Goal: Transaction & Acquisition: Obtain resource

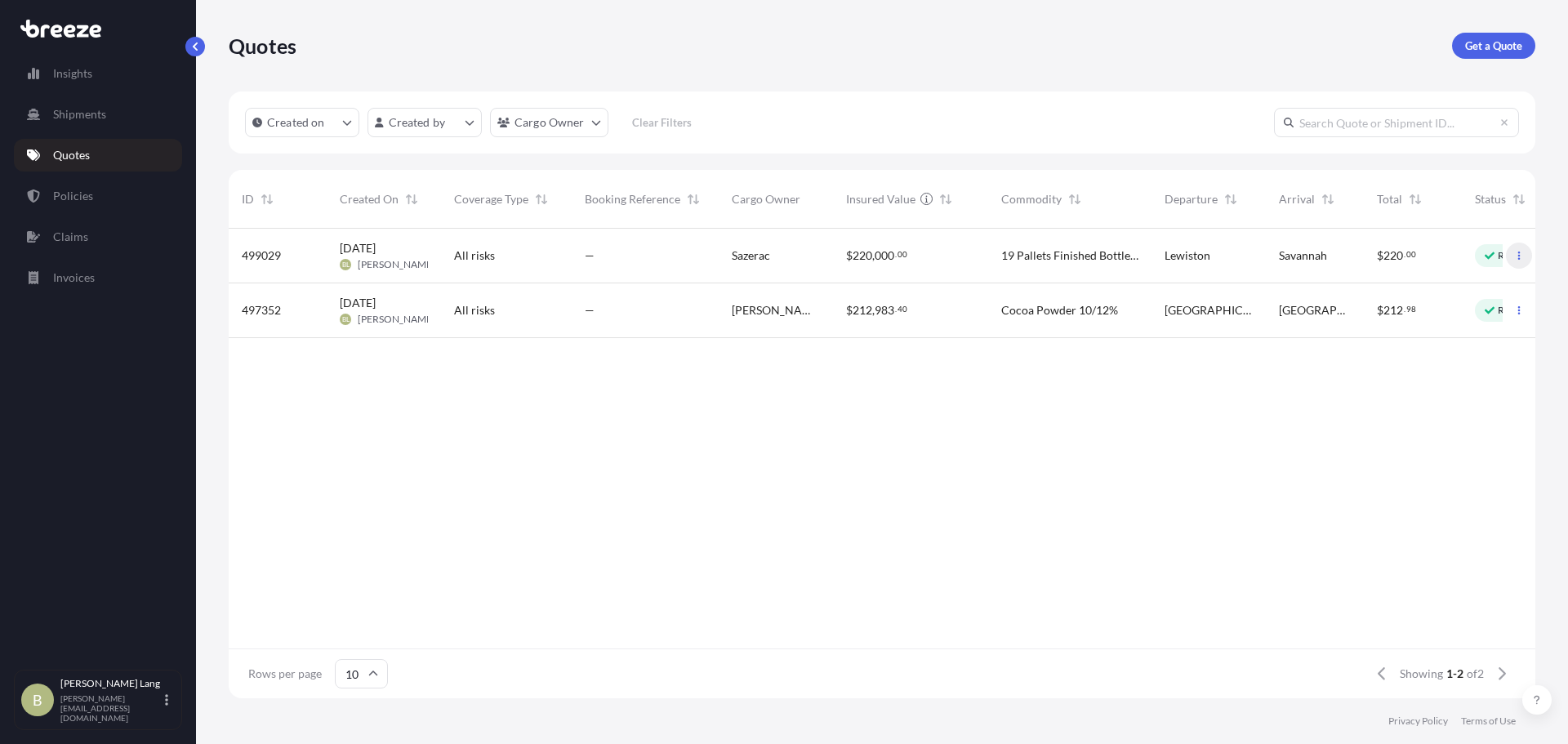
click at [1517, 256] on icon "button" at bounding box center [1518, 255] width 9 height 9
click at [104, 189] on link "Policies" at bounding box center [97, 196] width 168 height 33
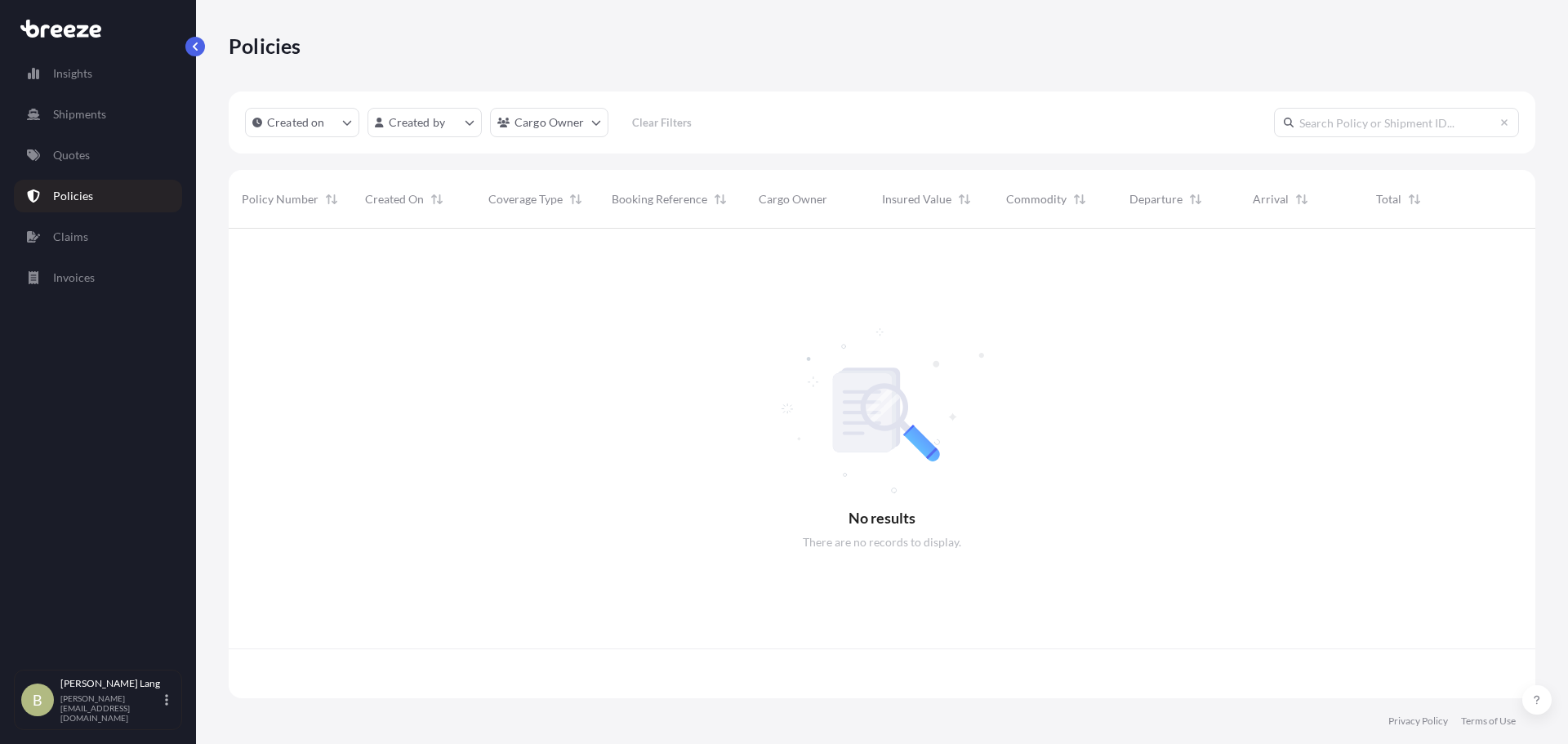
scroll to position [467, 1294]
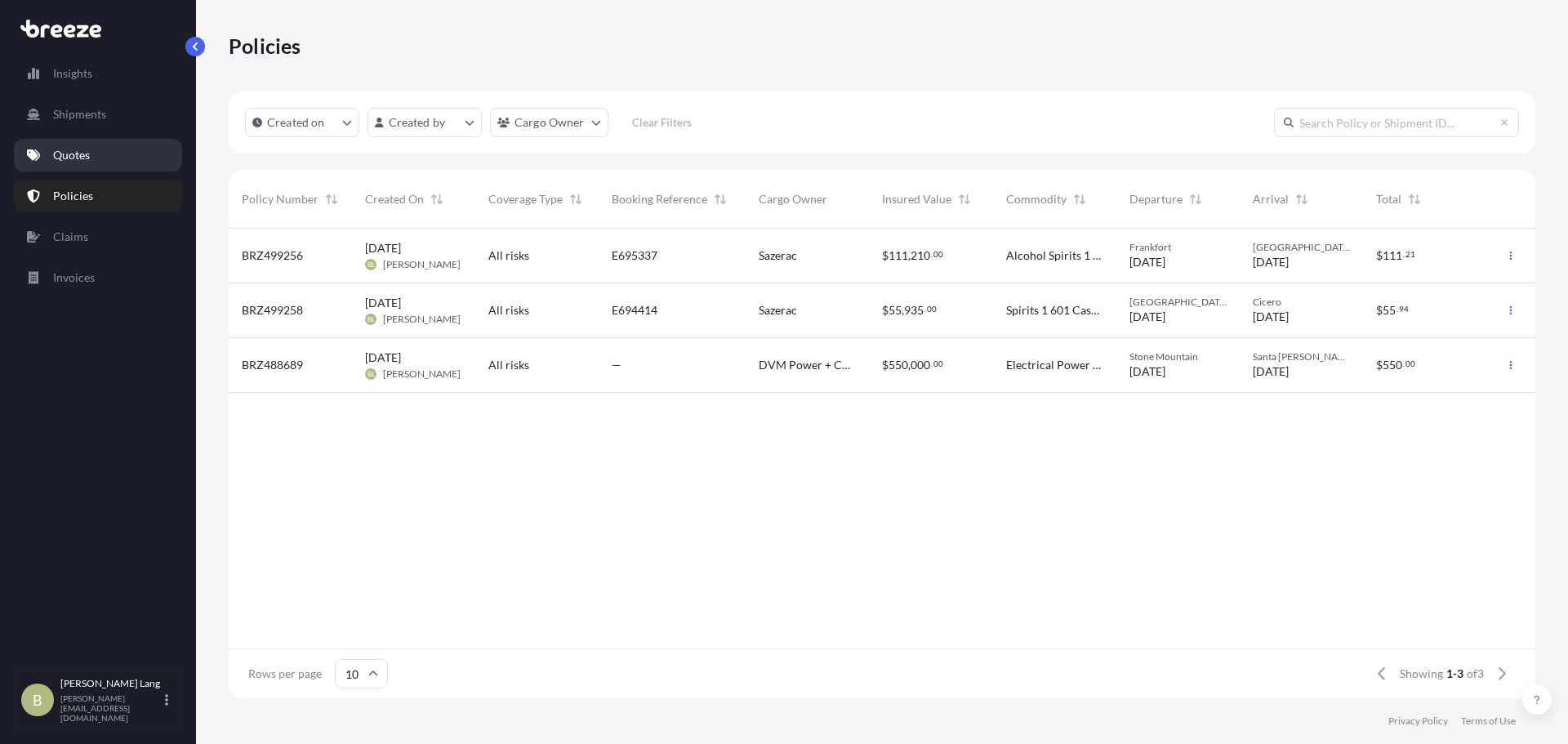
click at [83, 163] on p "Quotes" at bounding box center [71, 155] width 37 height 16
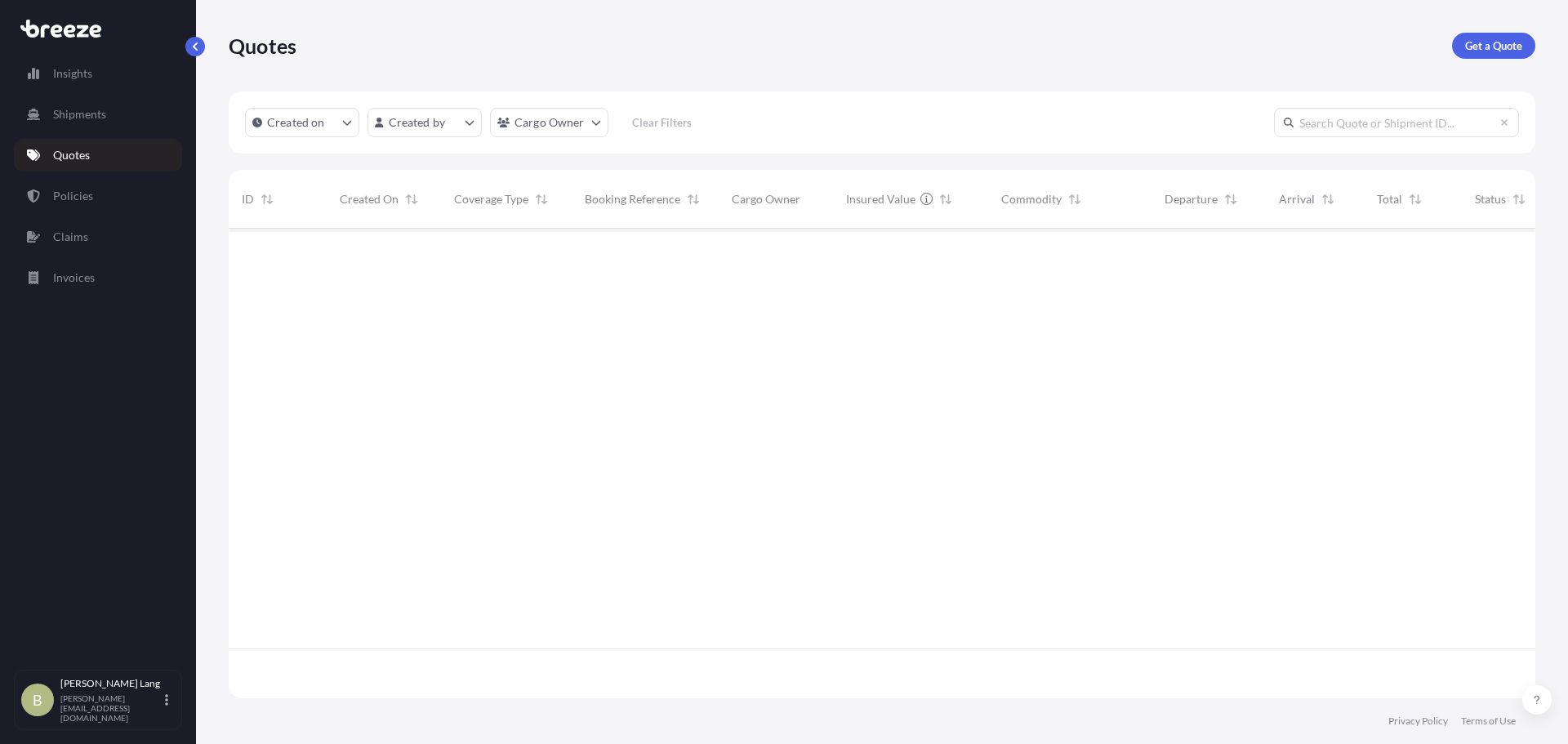
scroll to position [467, 1294]
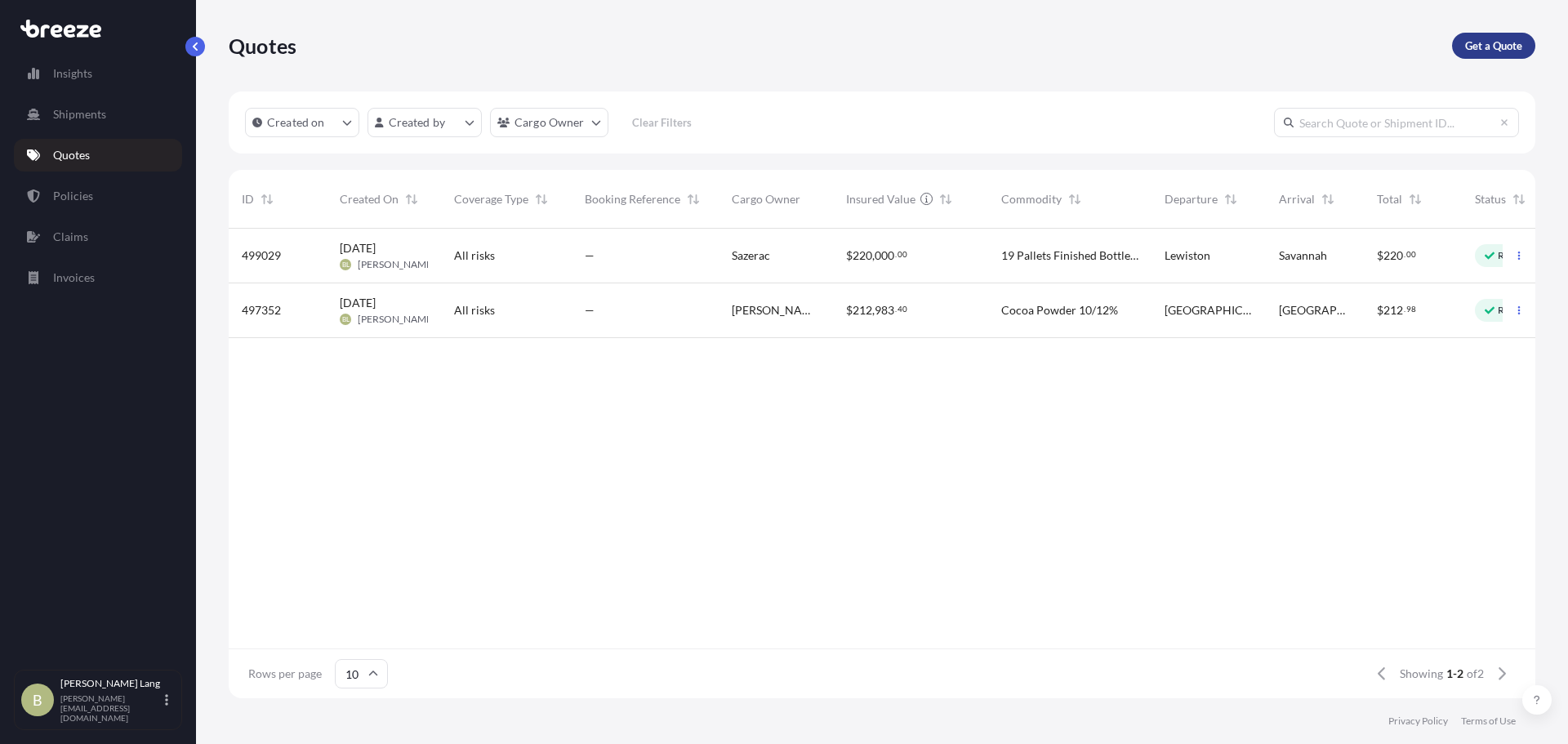
click at [1481, 53] on p "Get a Quote" at bounding box center [1493, 46] width 57 height 16
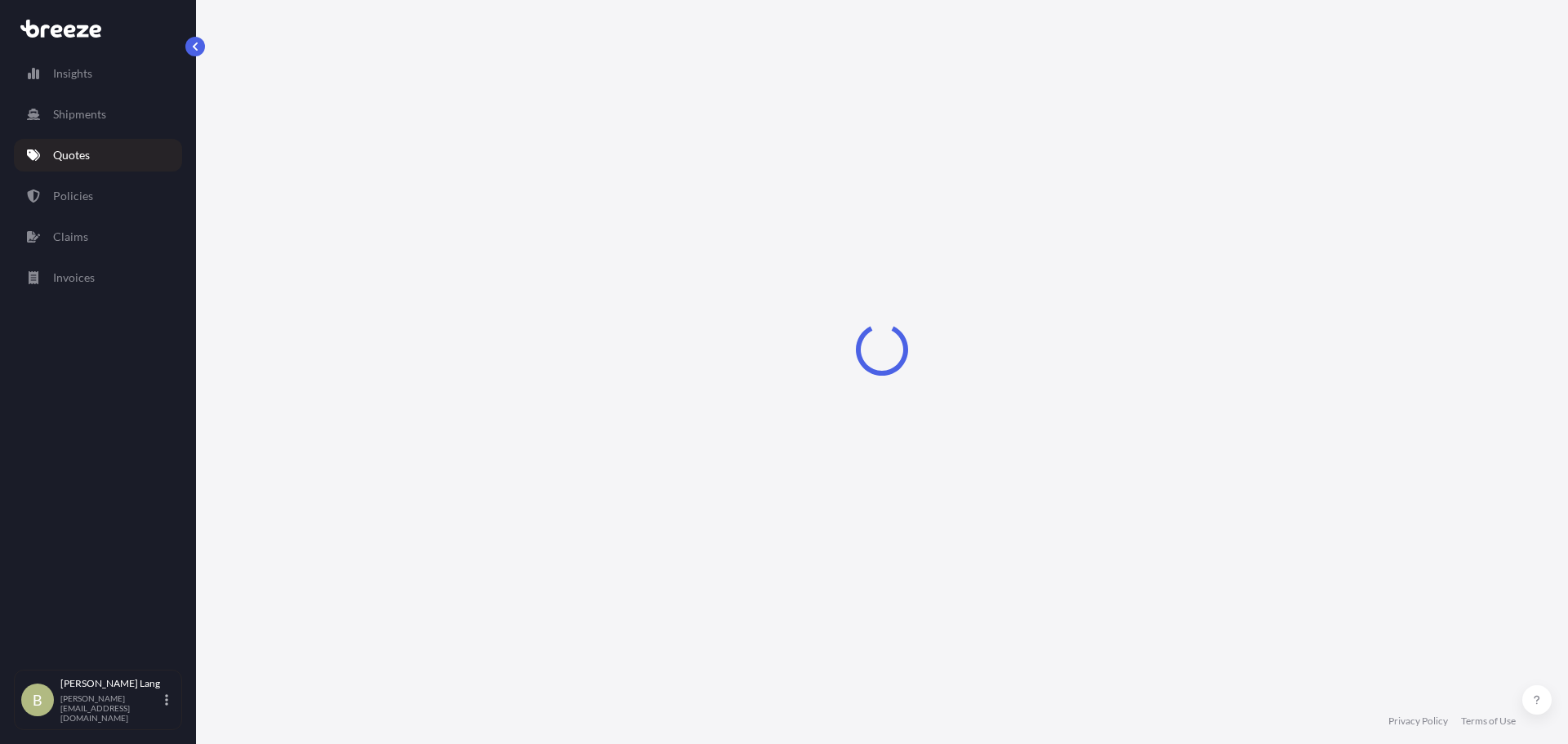
select select "Sea"
select select "1"
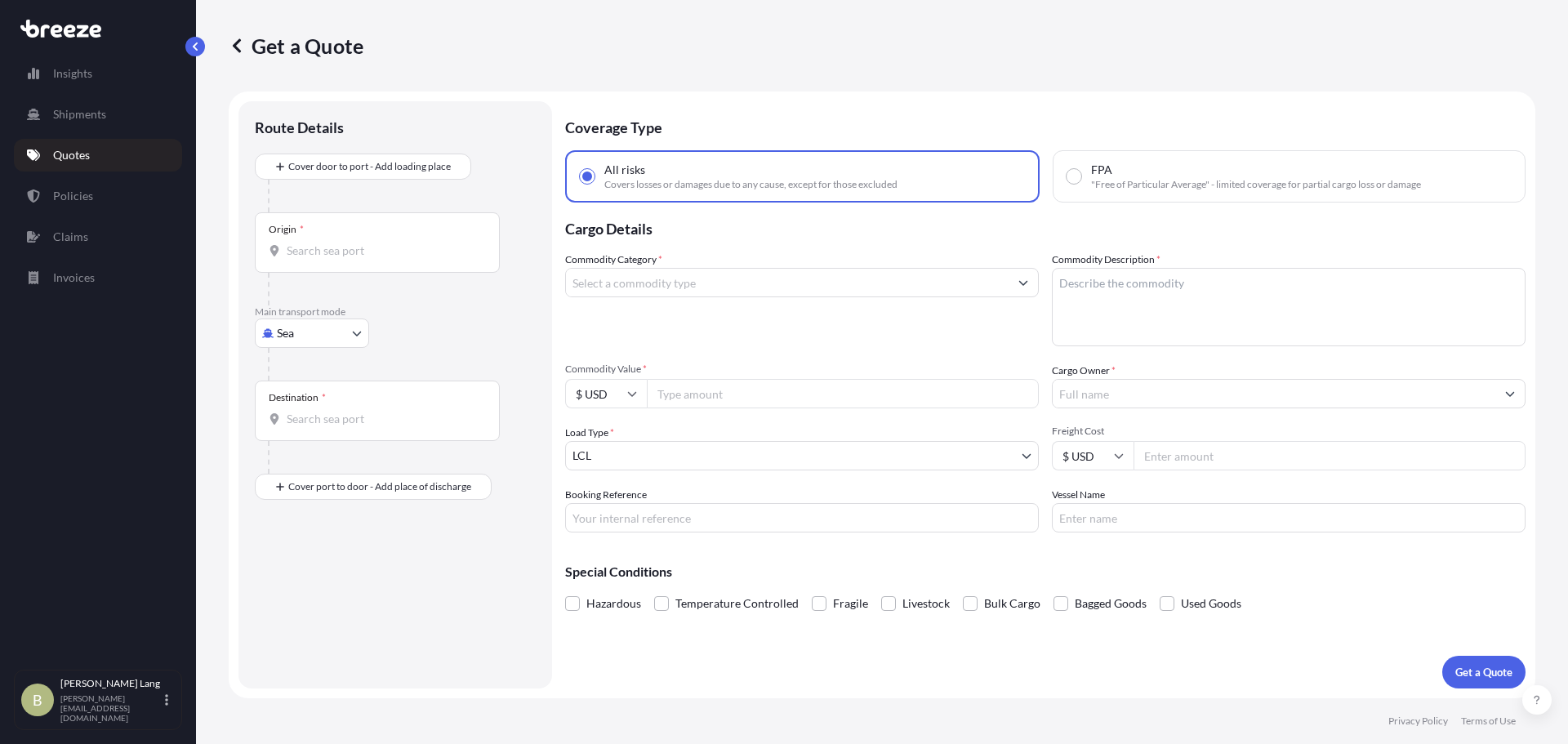
click at [311, 345] on body "Insights Shipments Quotes Policies Claims Invoices B [PERSON_NAME] [PERSON_NAME…" at bounding box center [784, 372] width 1568 height 744
click at [341, 432] on div "Road" at bounding box center [312, 435] width 102 height 29
select select "Road"
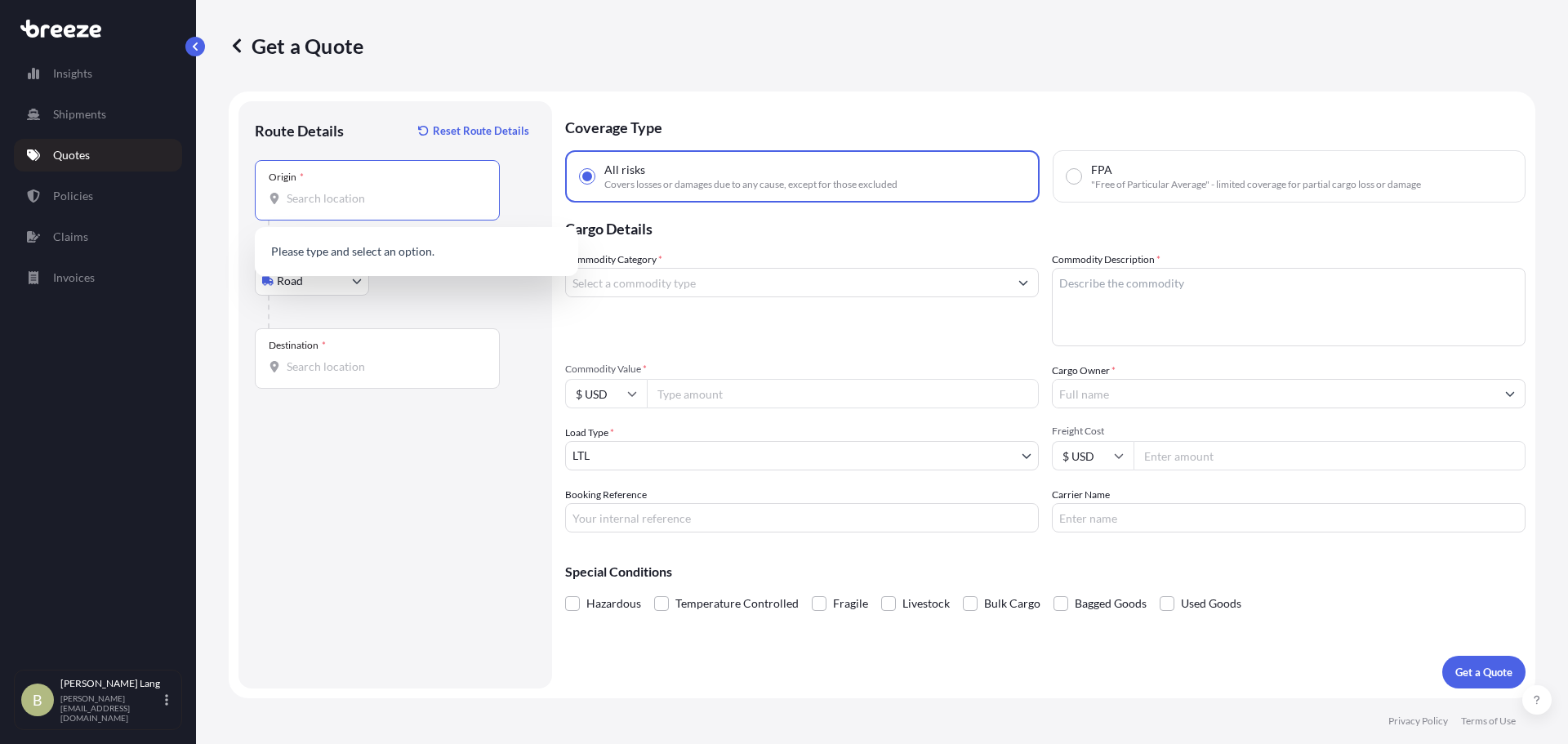
click at [374, 203] on input "Origin *" at bounding box center [383, 198] width 193 height 16
click at [367, 369] on input "Destination *" at bounding box center [383, 367] width 193 height 16
click at [355, 204] on input "Origin * Please select an origin" at bounding box center [383, 198] width 193 height 16
paste input "[STREET_ADDRESS][PERSON_NAME][US_STATE]"
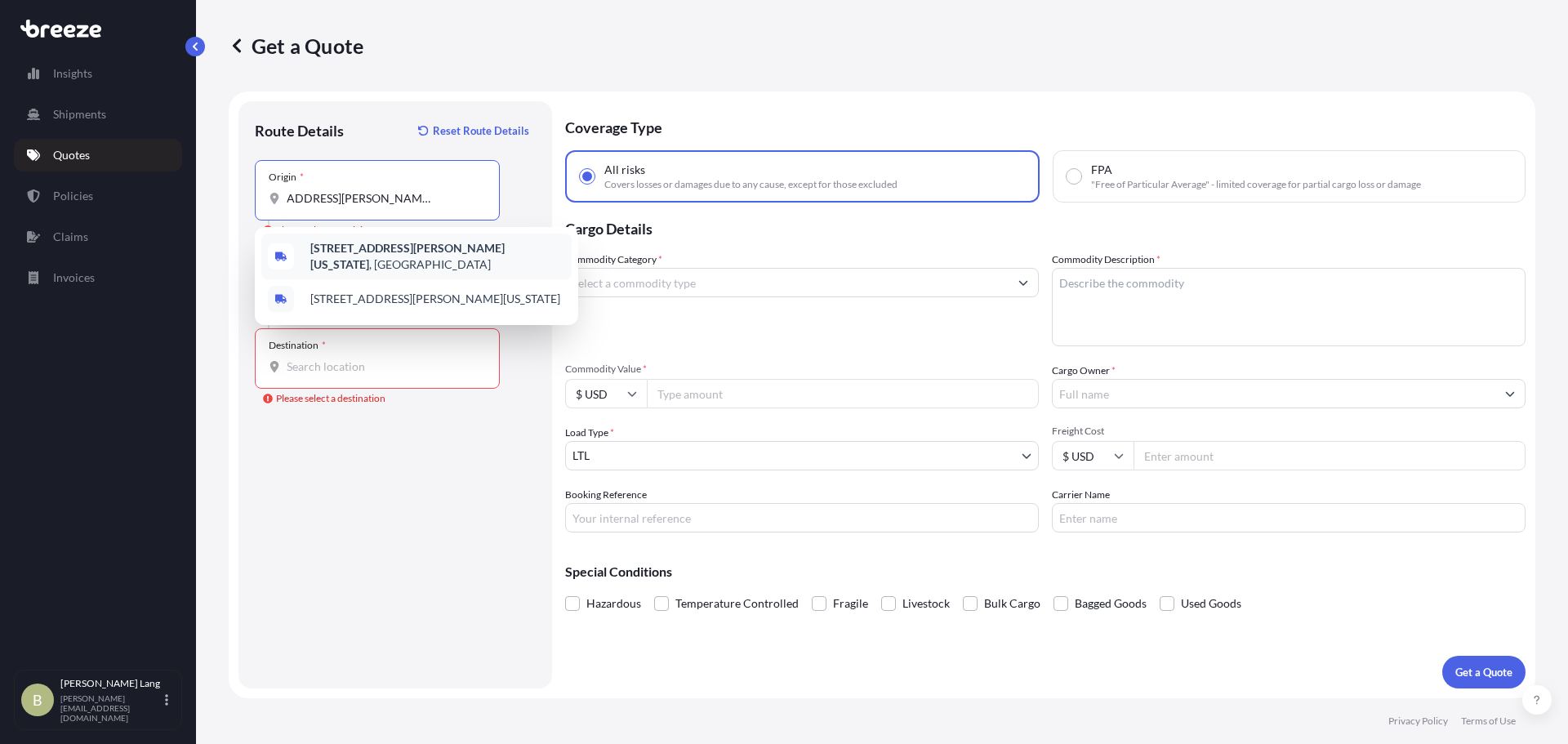
click at [378, 257] on span "[STREET_ADDRESS][PERSON_NAME][US_STATE]" at bounding box center [438, 257] width 255 height 33
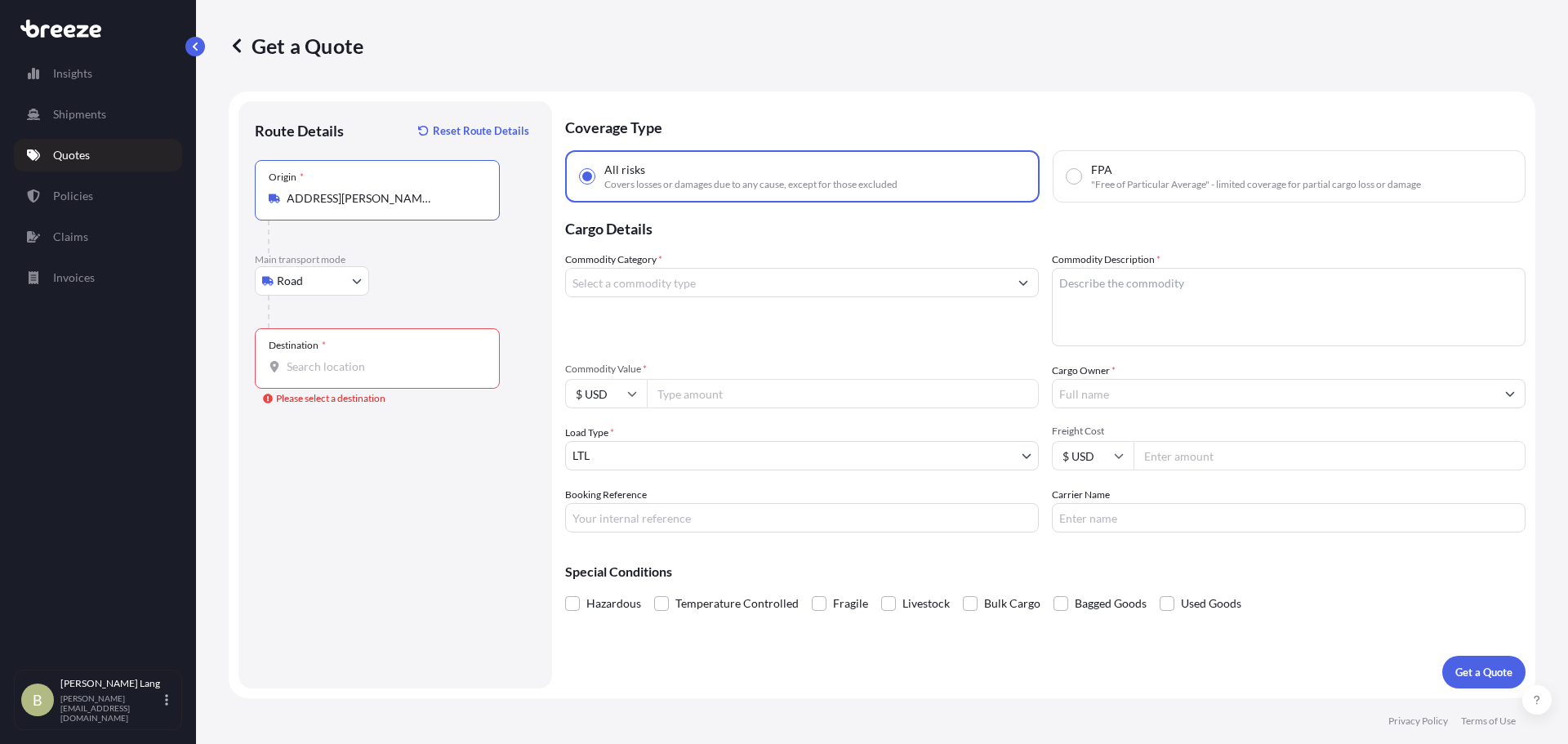
type input "[STREET_ADDRESS][PERSON_NAME][US_STATE]"
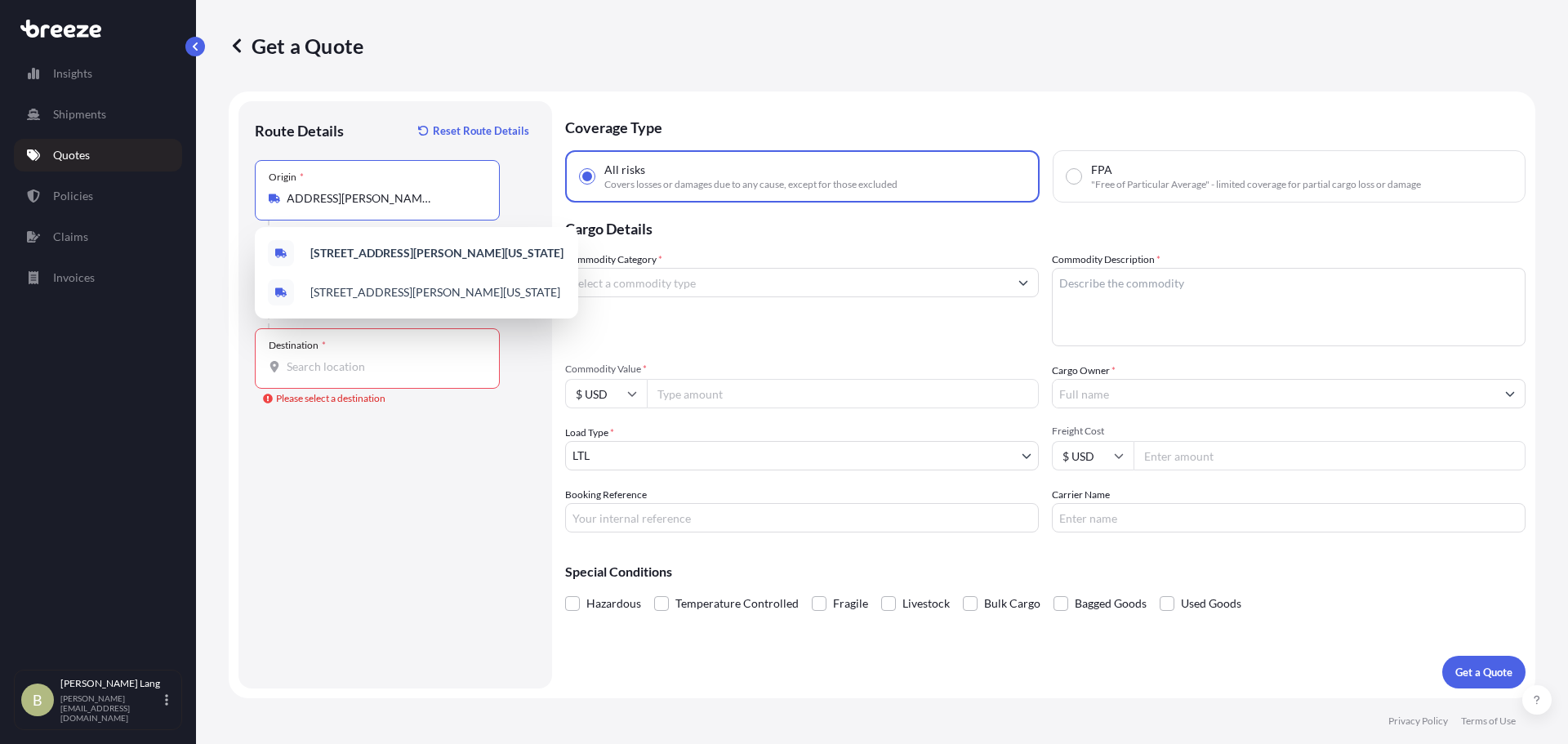
scroll to position [0, 0]
click at [340, 367] on input "Destination * Please select a destination" at bounding box center [383, 367] width 193 height 16
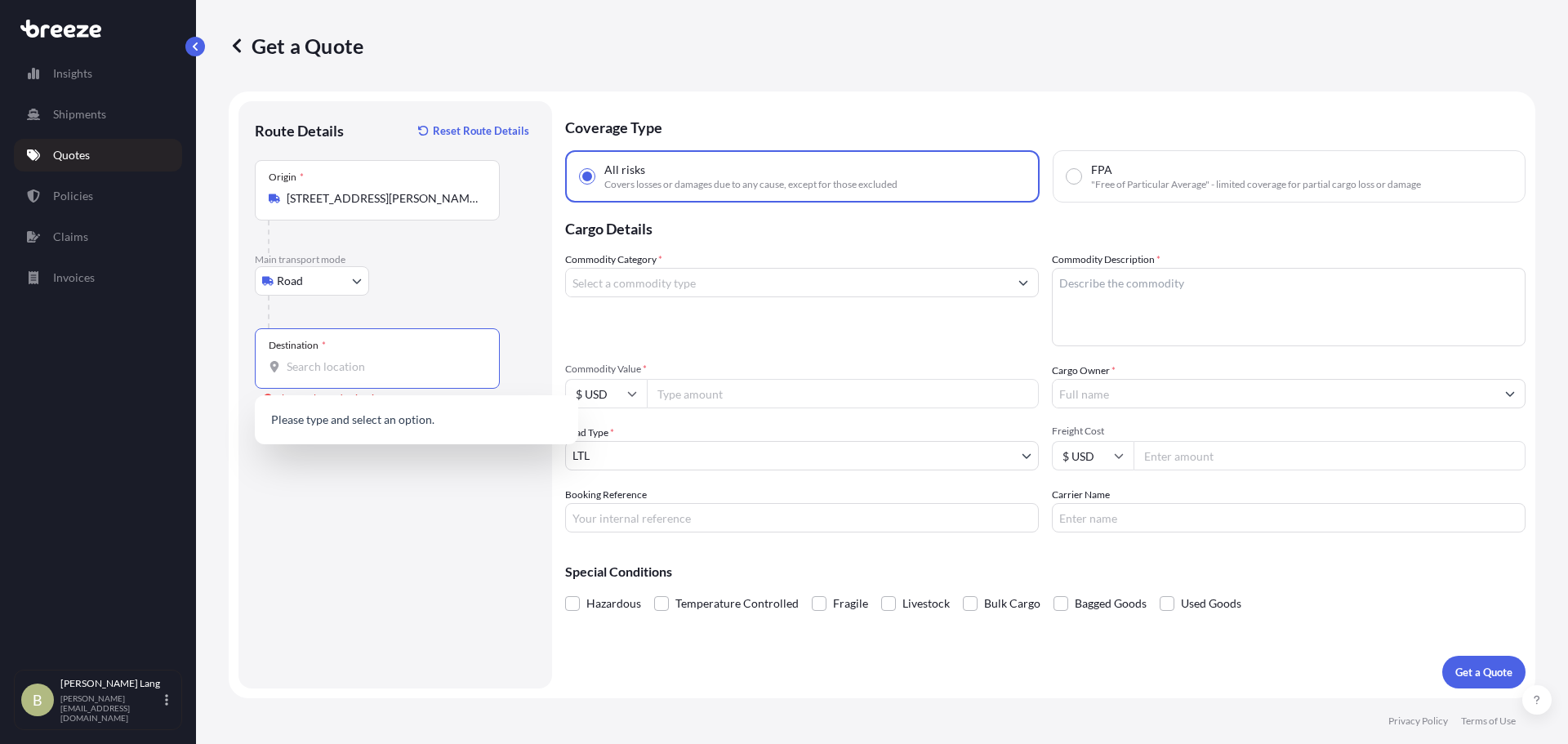
paste input "[STREET_ADDRESS][US_STATE]"
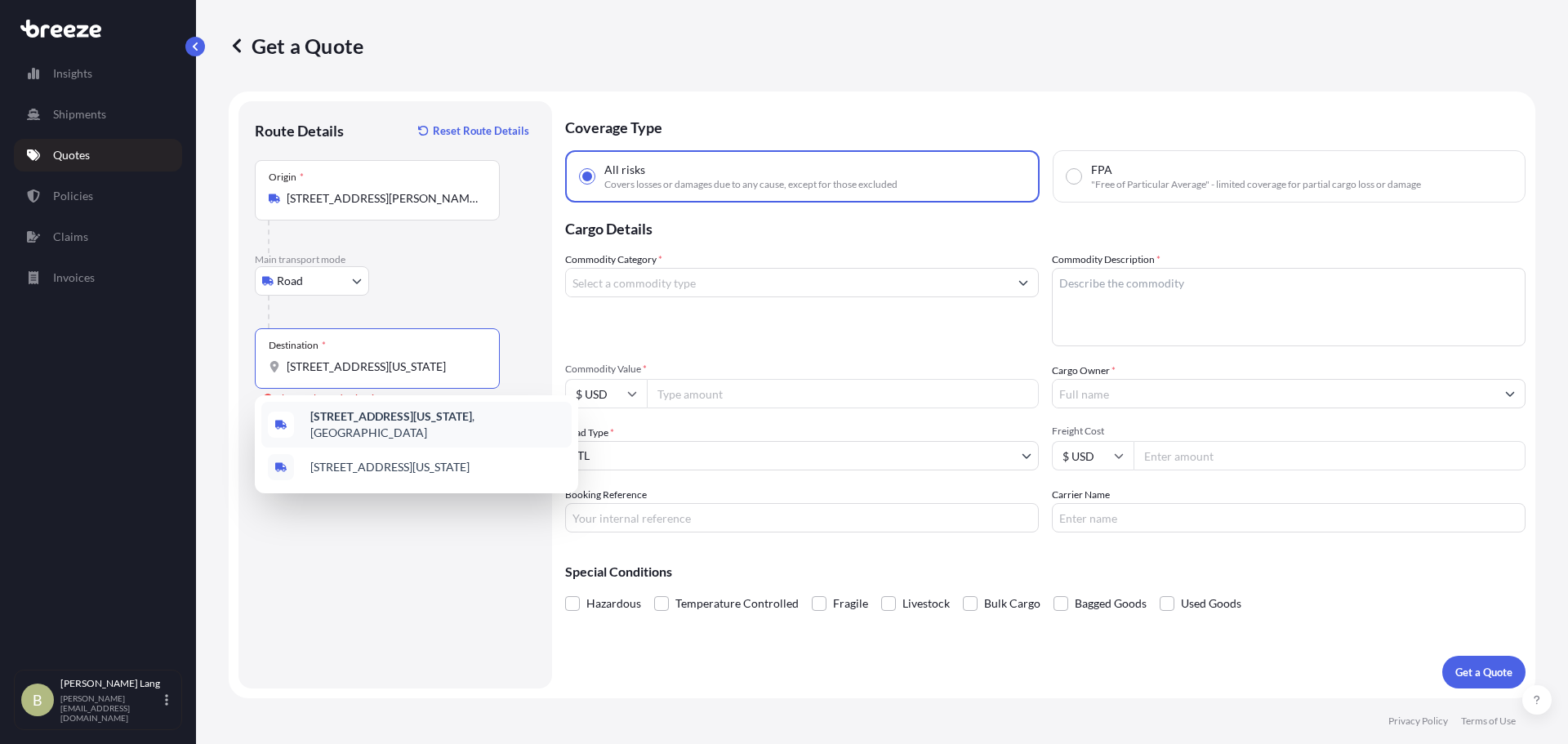
click at [435, 417] on b "[STREET_ADDRESS][US_STATE]" at bounding box center [392, 416] width 162 height 14
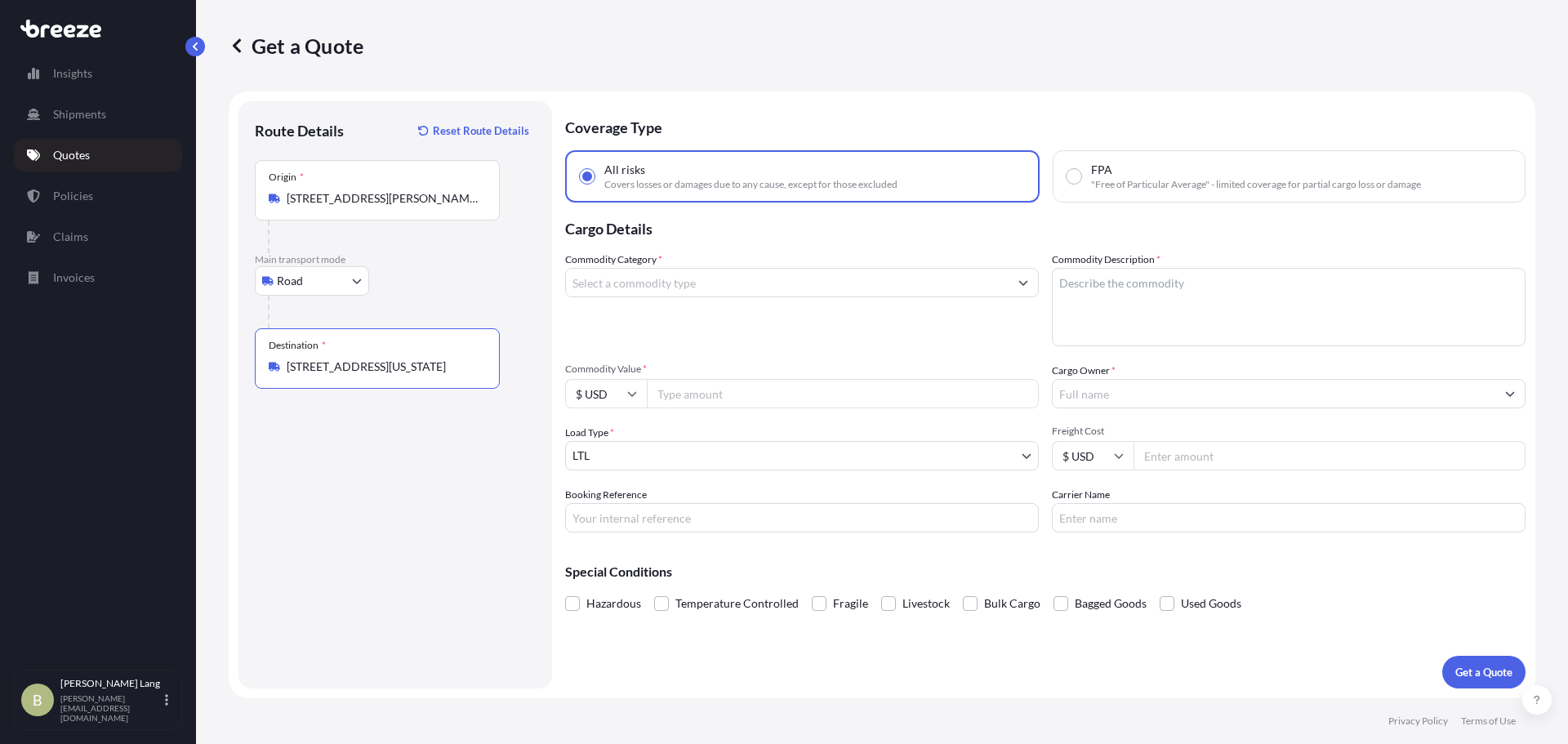
type input "[STREET_ADDRESS][US_STATE]"
click at [798, 279] on input "Commodity Category *" at bounding box center [787, 282] width 442 height 29
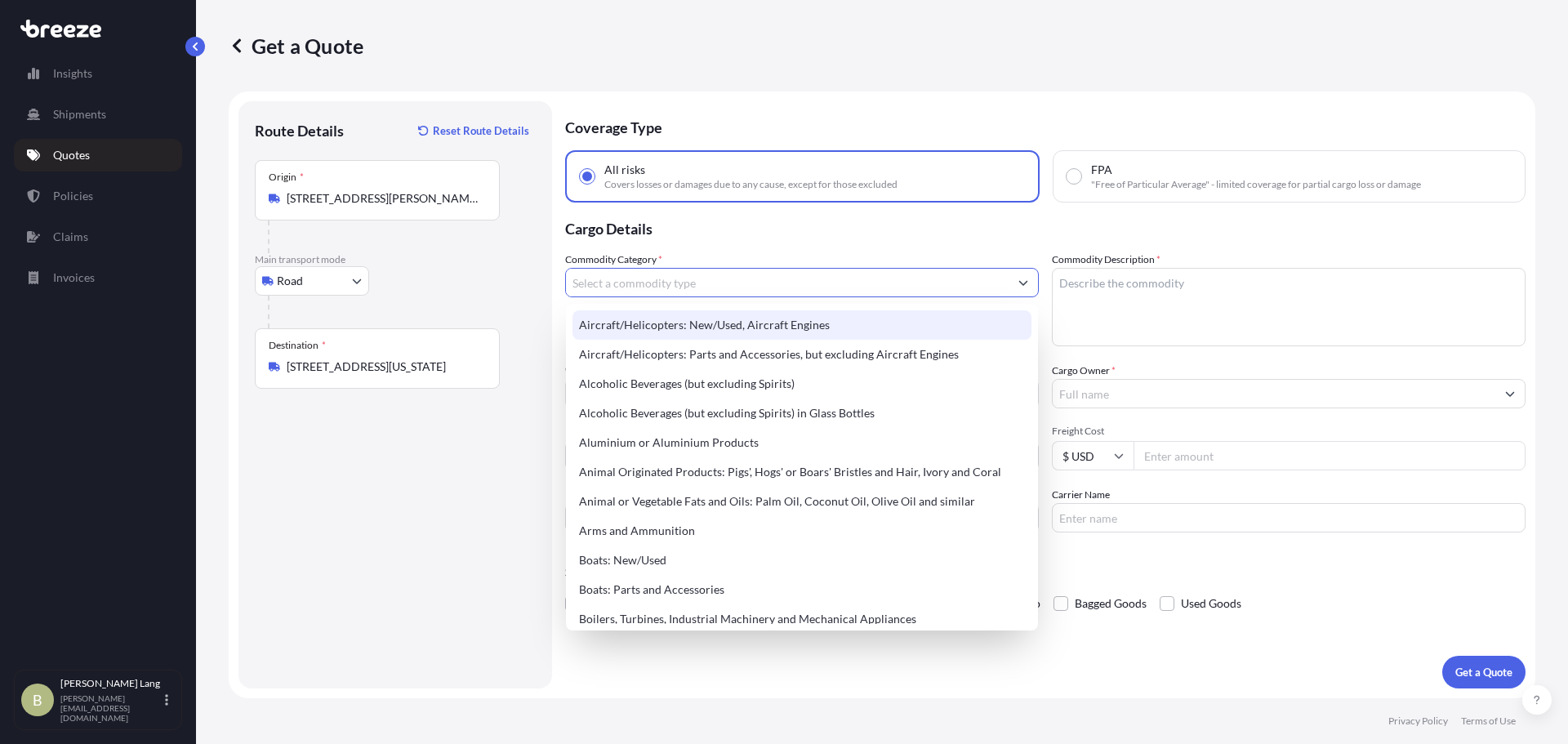
click at [675, 279] on input "Commodity Category *" at bounding box center [787, 282] width 442 height 29
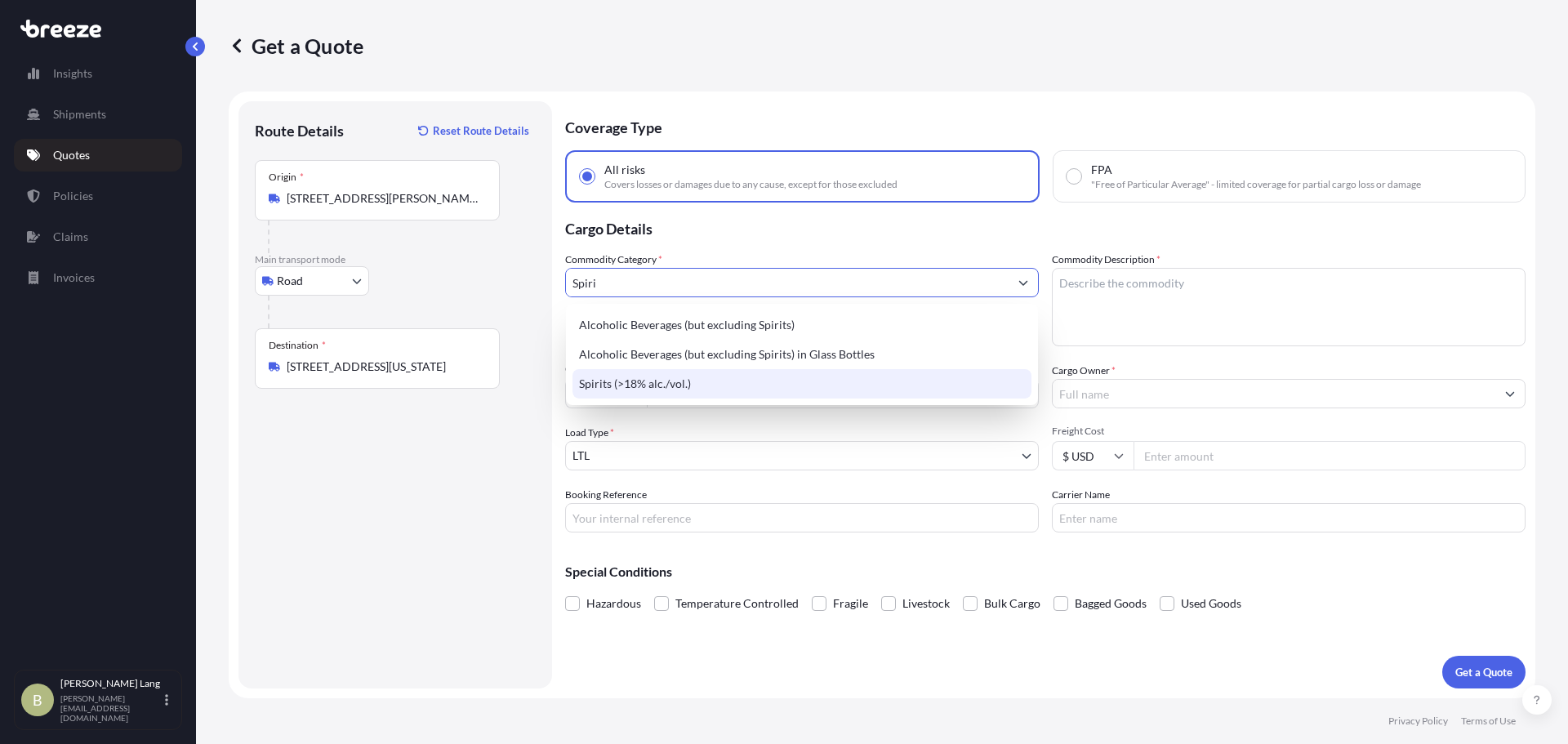
click at [708, 387] on div "Spirits (>18% alc./vol.)" at bounding box center [801, 384] width 459 height 29
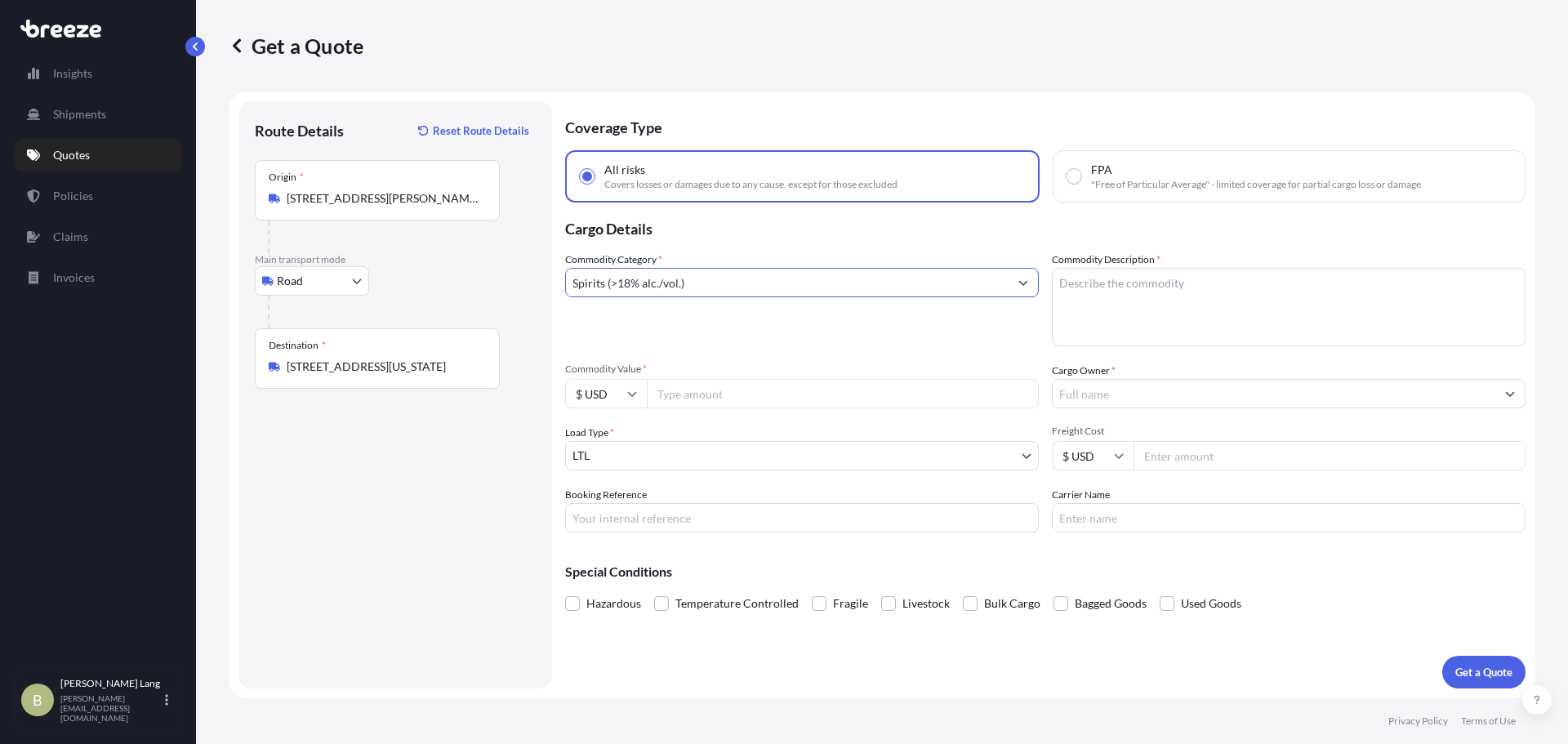
type input "Spirits (>18% alc./vol.)"
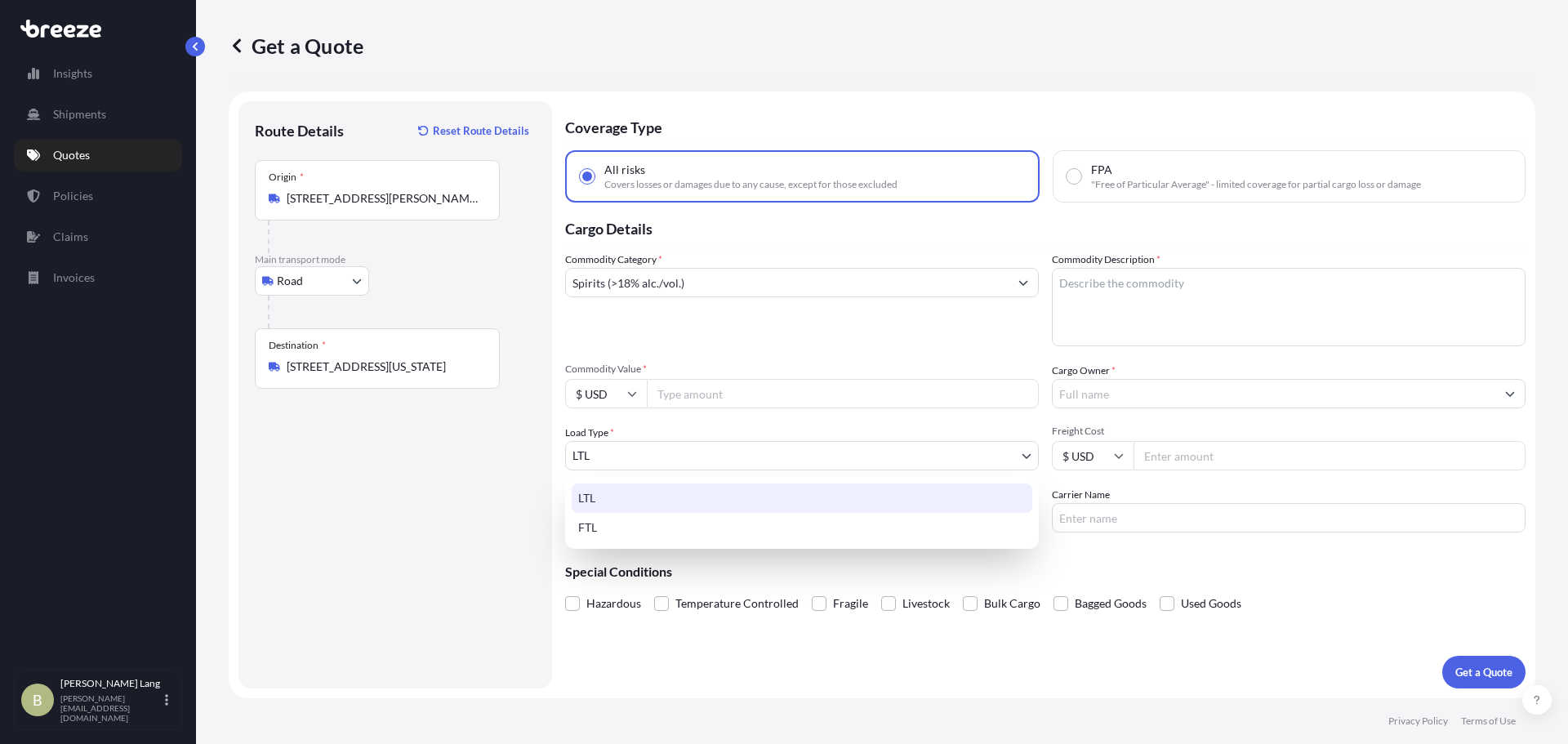
click at [629, 457] on body "Insights Shipments Quotes Policies Claims Invoices B [PERSON_NAME] [PERSON_NAME…" at bounding box center [784, 372] width 1568 height 744
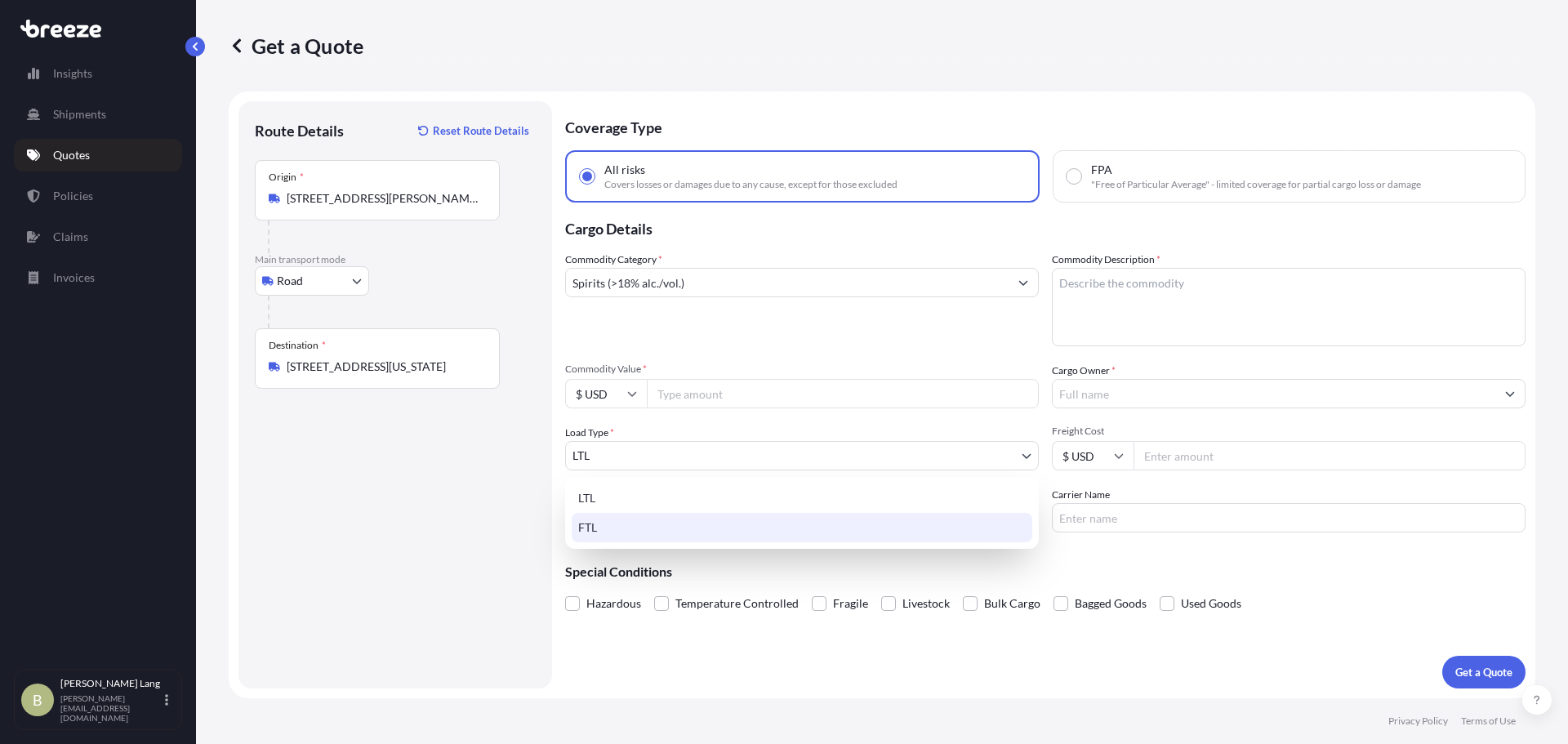
click at [619, 524] on div "FTL" at bounding box center [801, 528] width 460 height 29
select select "2"
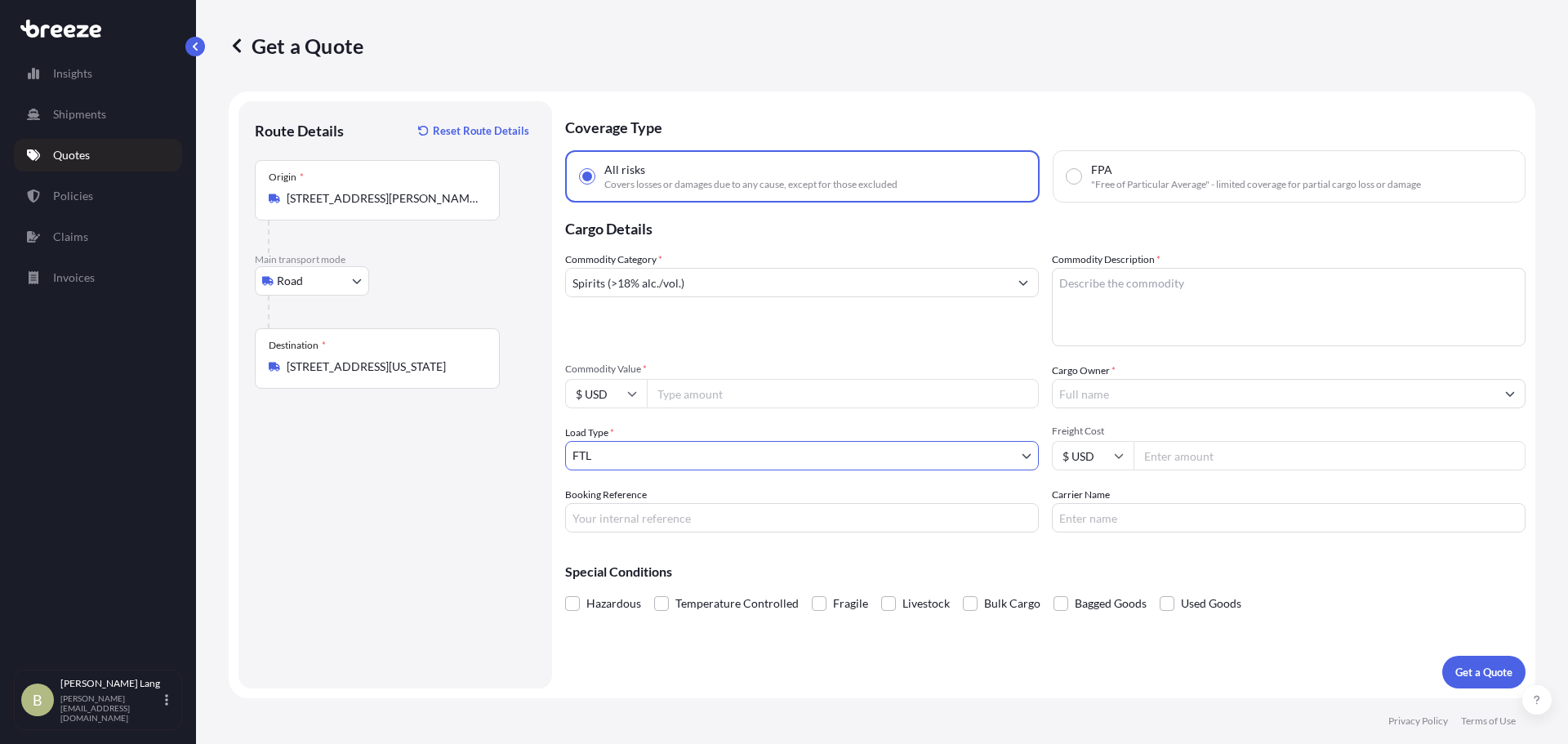
click at [722, 387] on input "Commodity Value *" at bounding box center [842, 394] width 392 height 29
type input "100000"
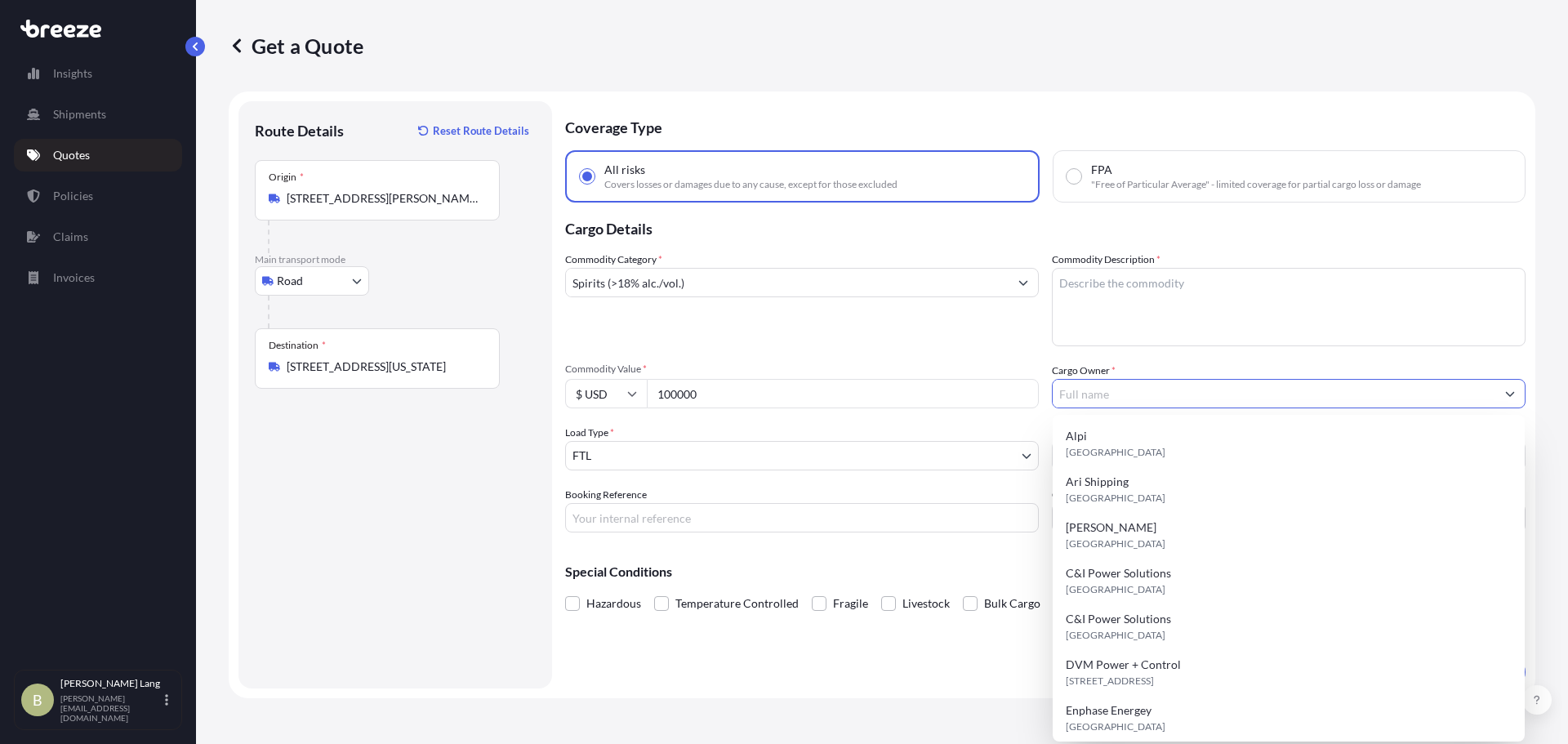
click at [1210, 383] on input "Cargo Owner *" at bounding box center [1274, 394] width 442 height 29
click at [762, 299] on div "Commodity Category * Spirits (>18% alc./vol.)" at bounding box center [802, 299] width 473 height 95
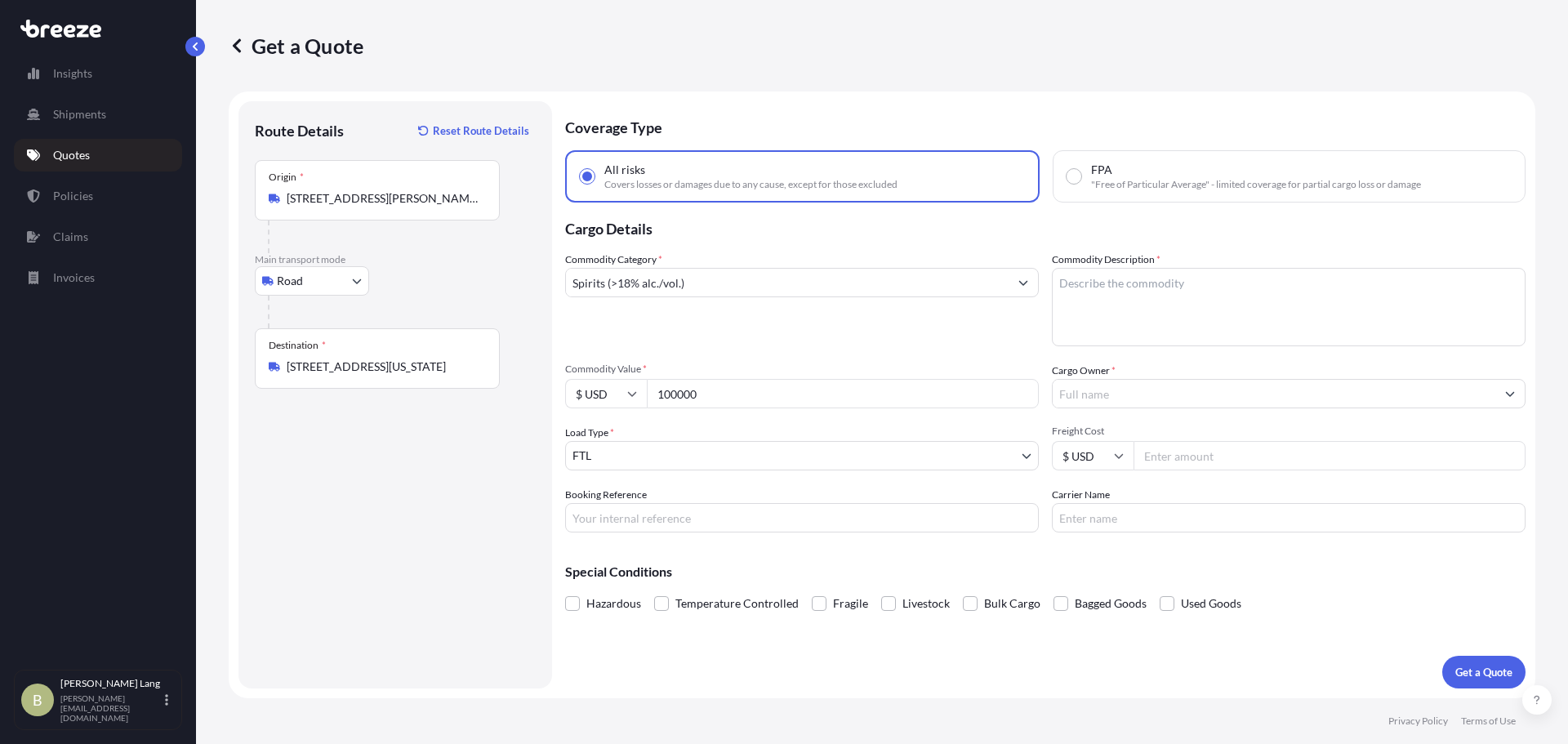
click at [870, 350] on div "Commodity Category * Spirits (>18% alc./vol.) Commodity Description * Commodity…" at bounding box center [1046, 392] width 960 height 281
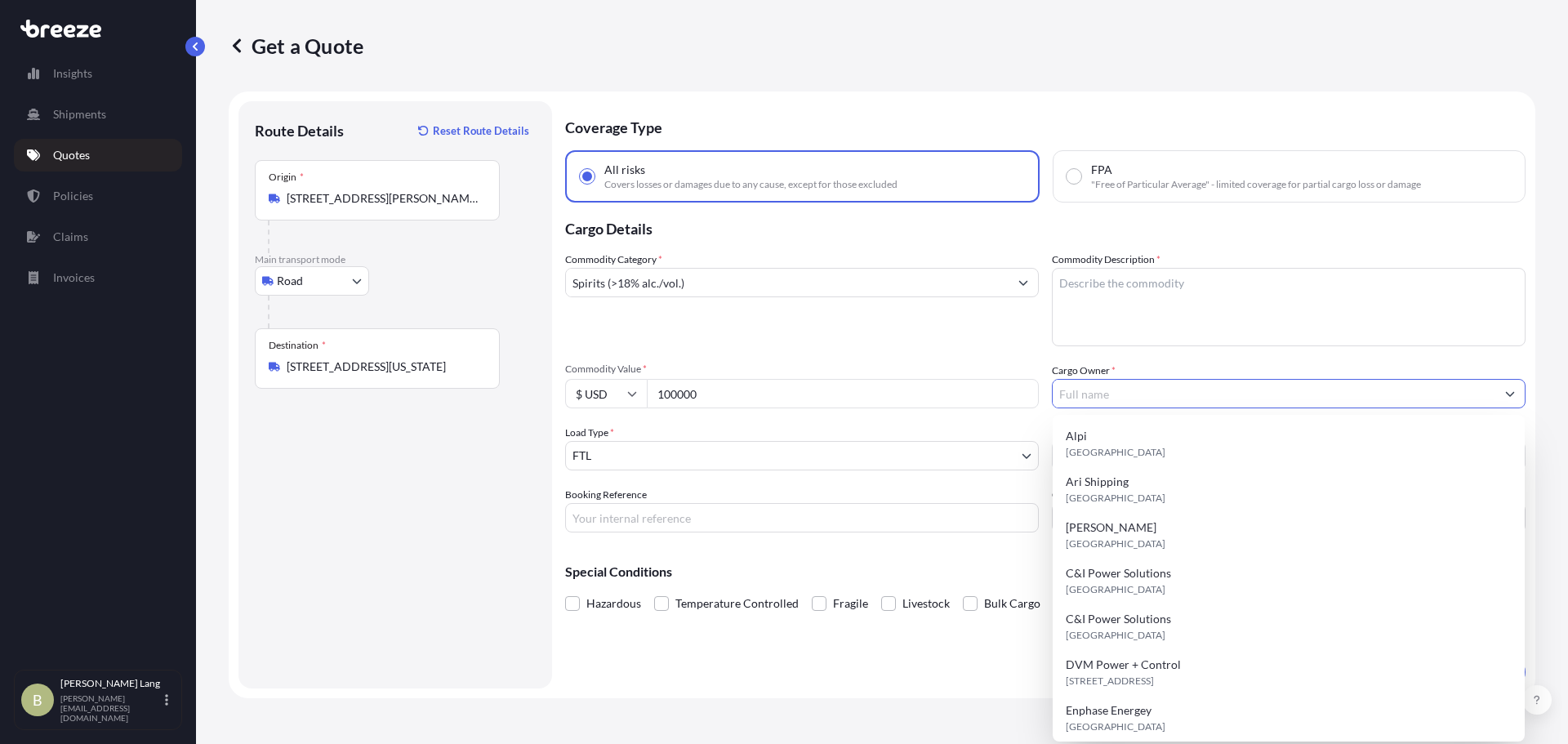
click at [1315, 386] on input "Cargo Owner *" at bounding box center [1274, 394] width 442 height 29
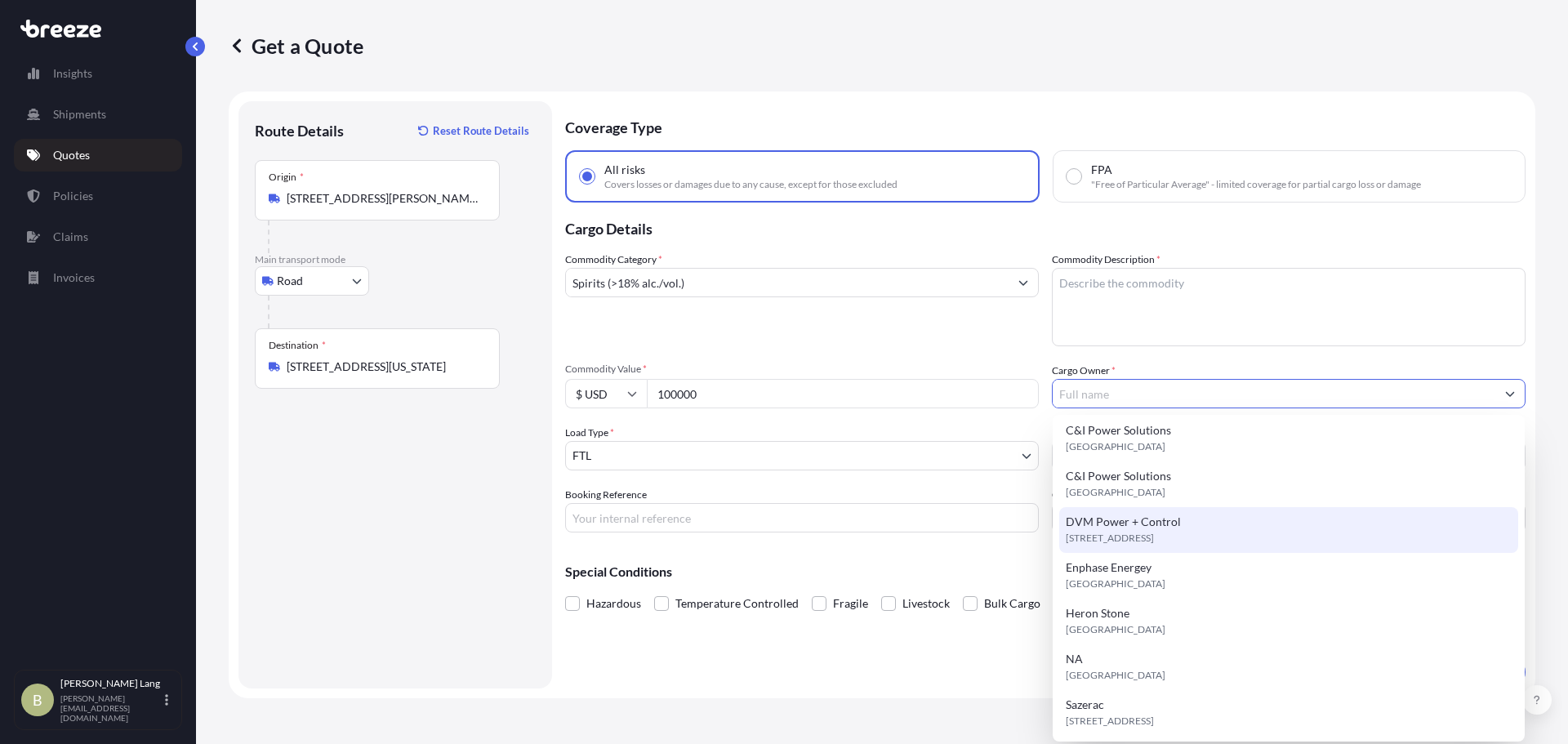
scroll to position [144, 0]
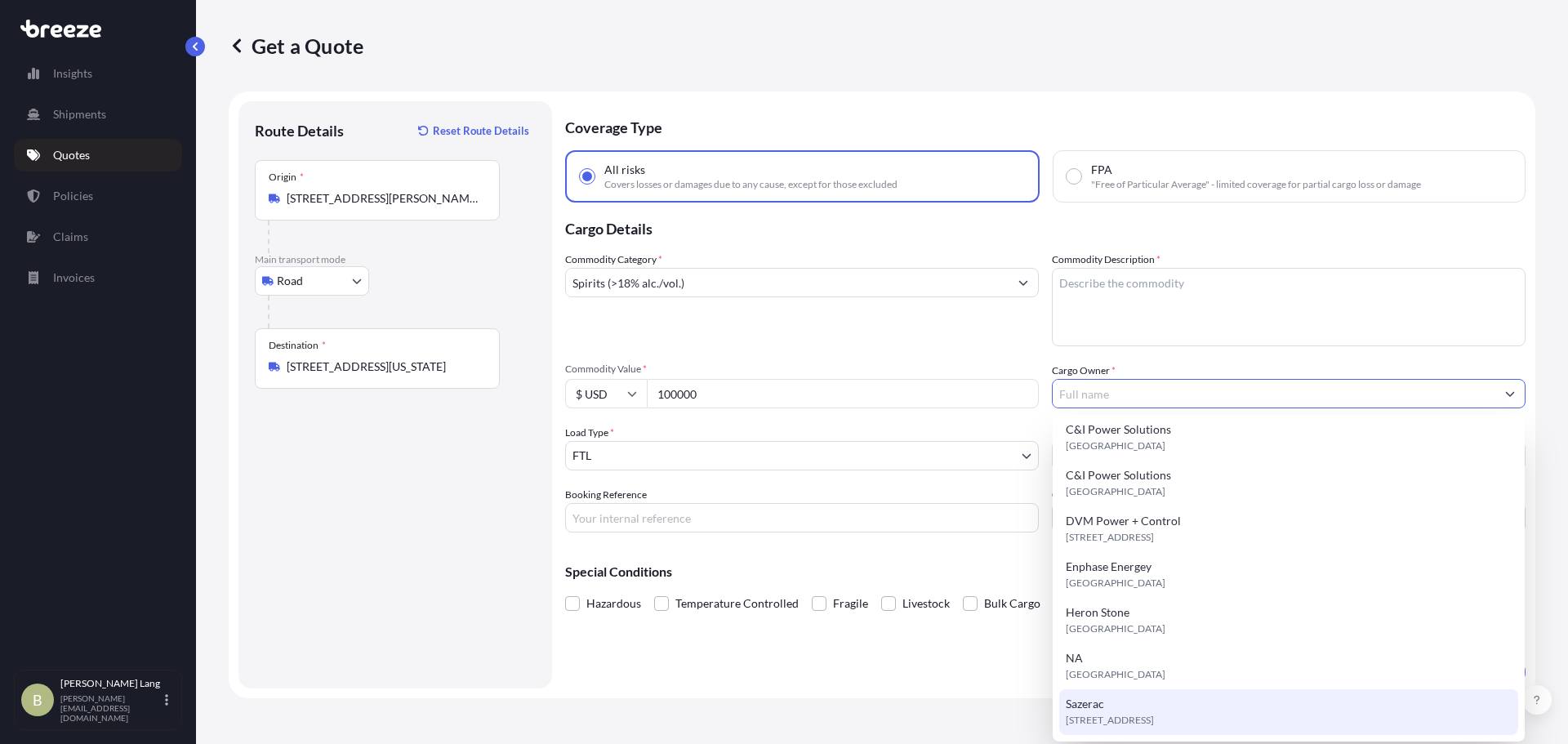
click at [1088, 717] on span "[STREET_ADDRESS]" at bounding box center [1109, 720] width 88 height 16
type input "Sazerac"
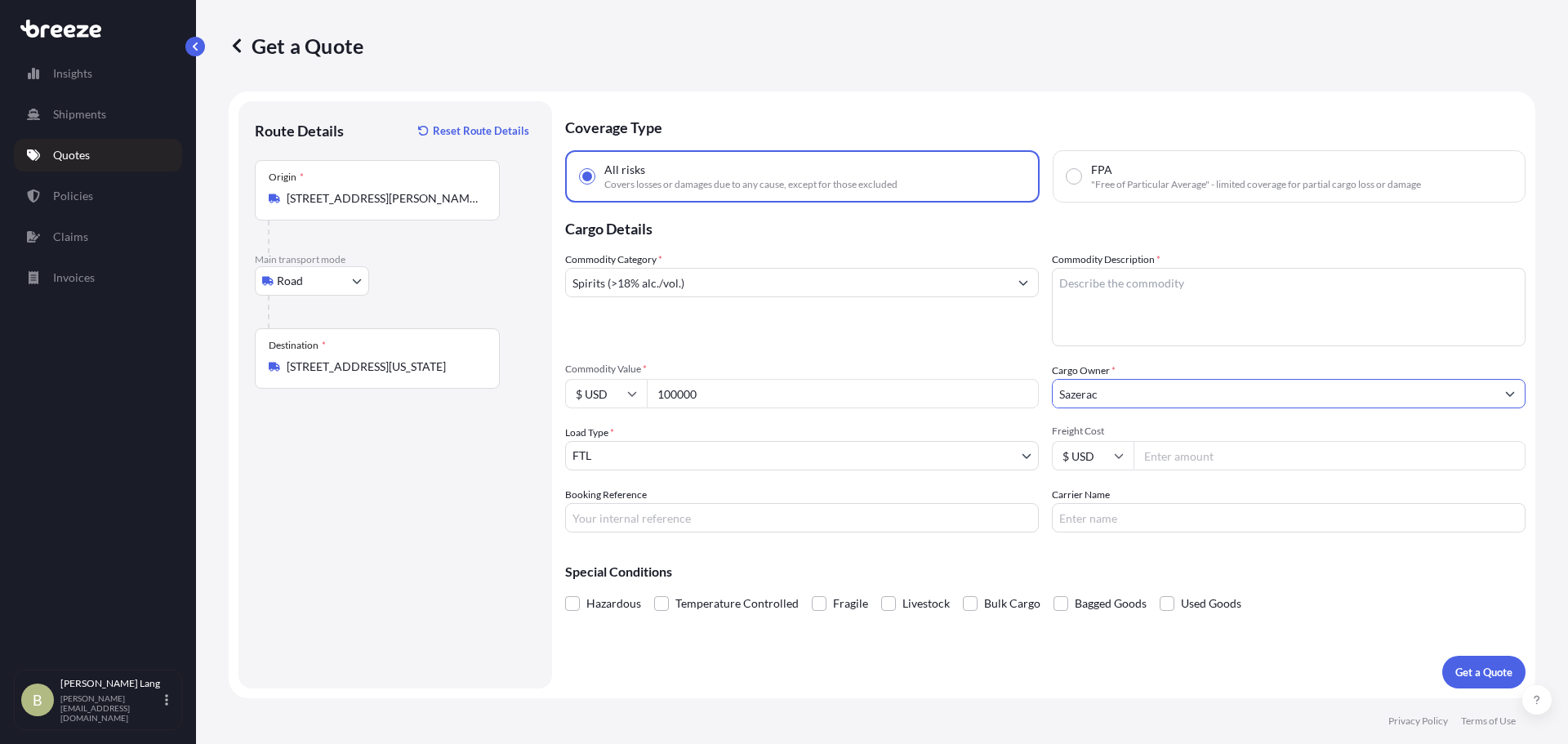
click at [1137, 293] on textarea "Commodity Description *" at bounding box center [1288, 307] width 473 height 78
type textarea "Spirits, 14 pallets, 1,318 cases"
click at [1190, 448] on input "Freight Cost" at bounding box center [1329, 456] width 392 height 29
type input "850"
click at [1108, 516] on input "Carrier Name" at bounding box center [1288, 518] width 473 height 29
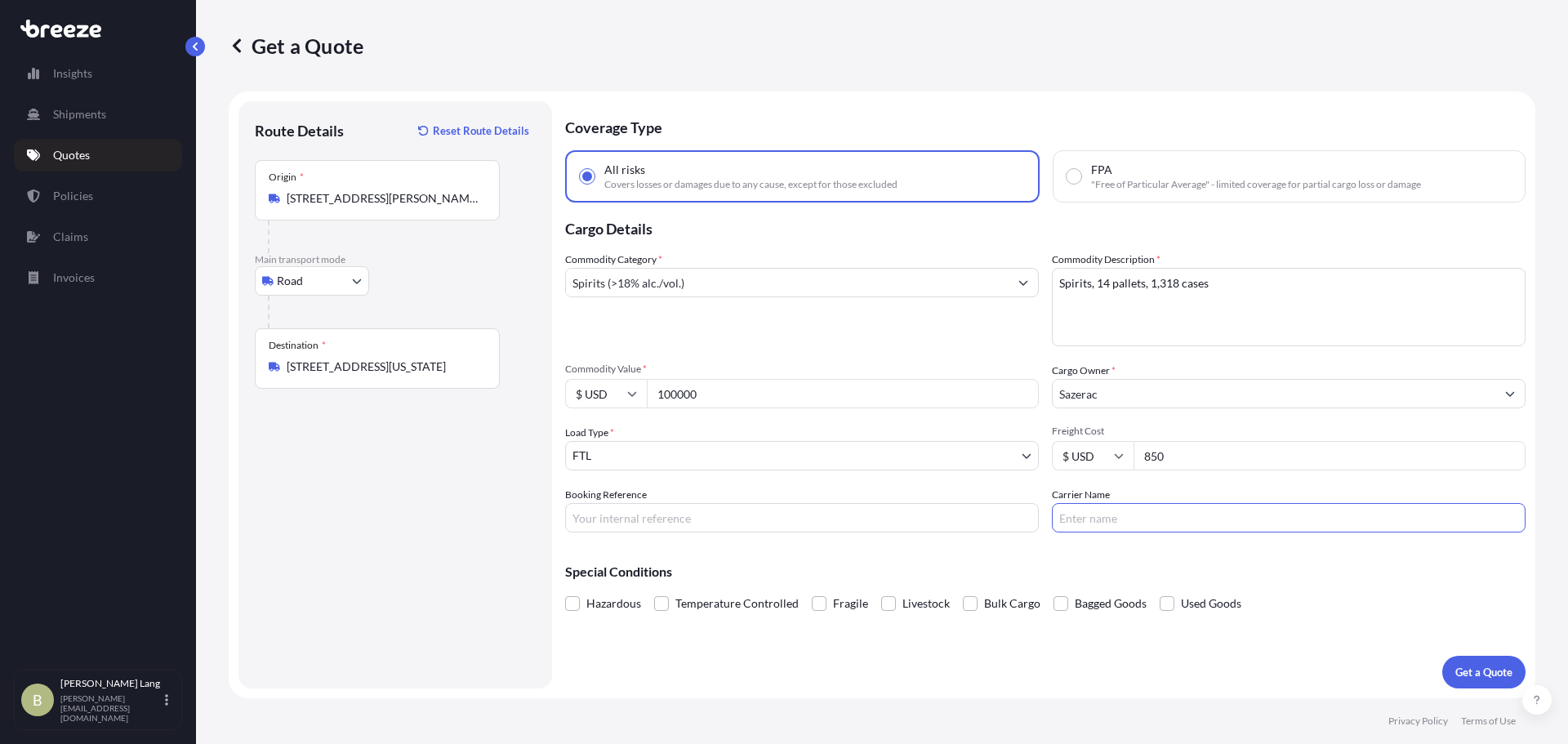
click at [626, 516] on input "Booking Reference" at bounding box center [802, 518] width 473 height 29
click at [688, 522] on input "Booking Reference" at bounding box center [802, 518] width 473 height 29
paste input "E694414"
type input "E694414"
click at [1469, 680] on button "Get a Quote" at bounding box center [1484, 673] width 83 height 33
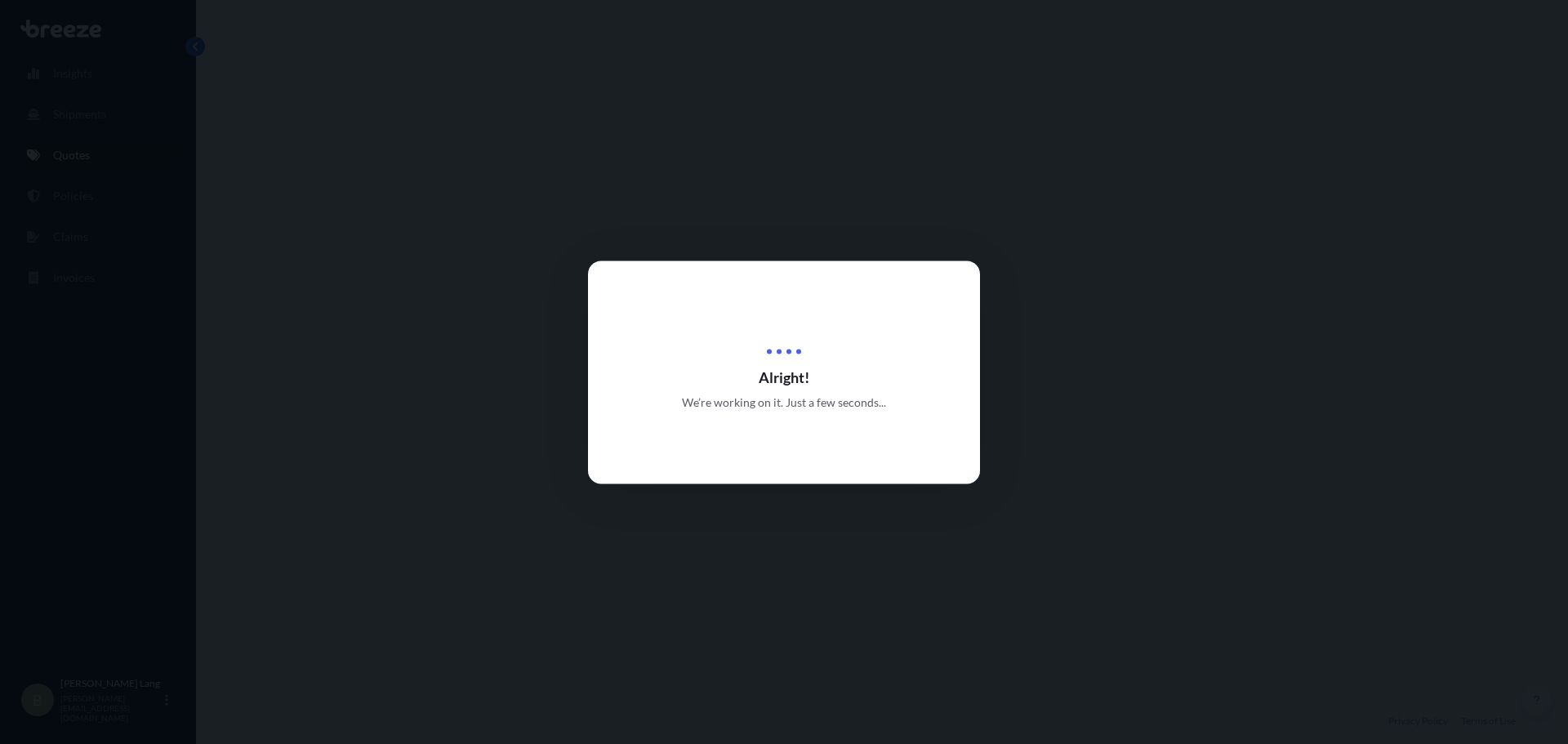
select select "Road"
select select "2"
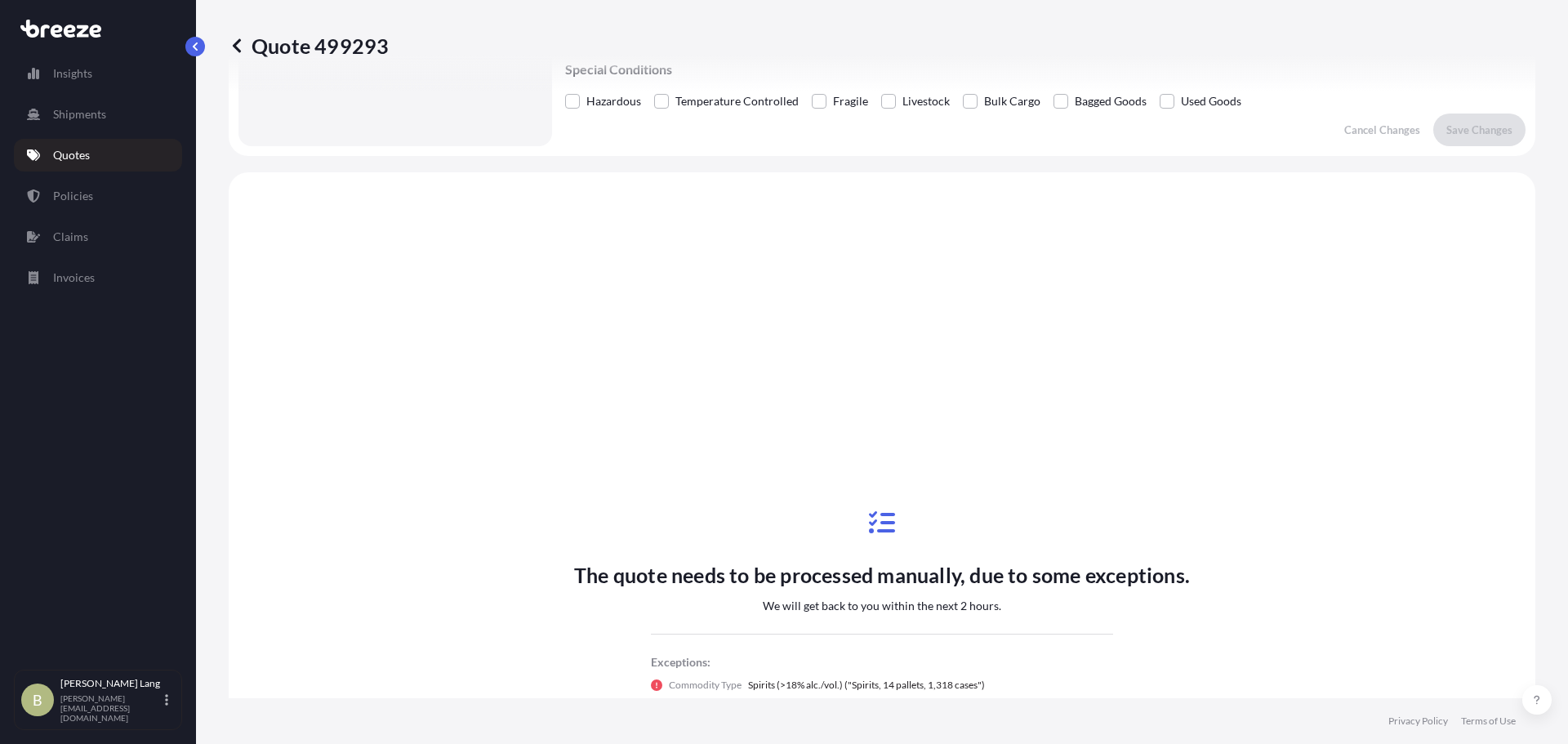
scroll to position [593, 0]
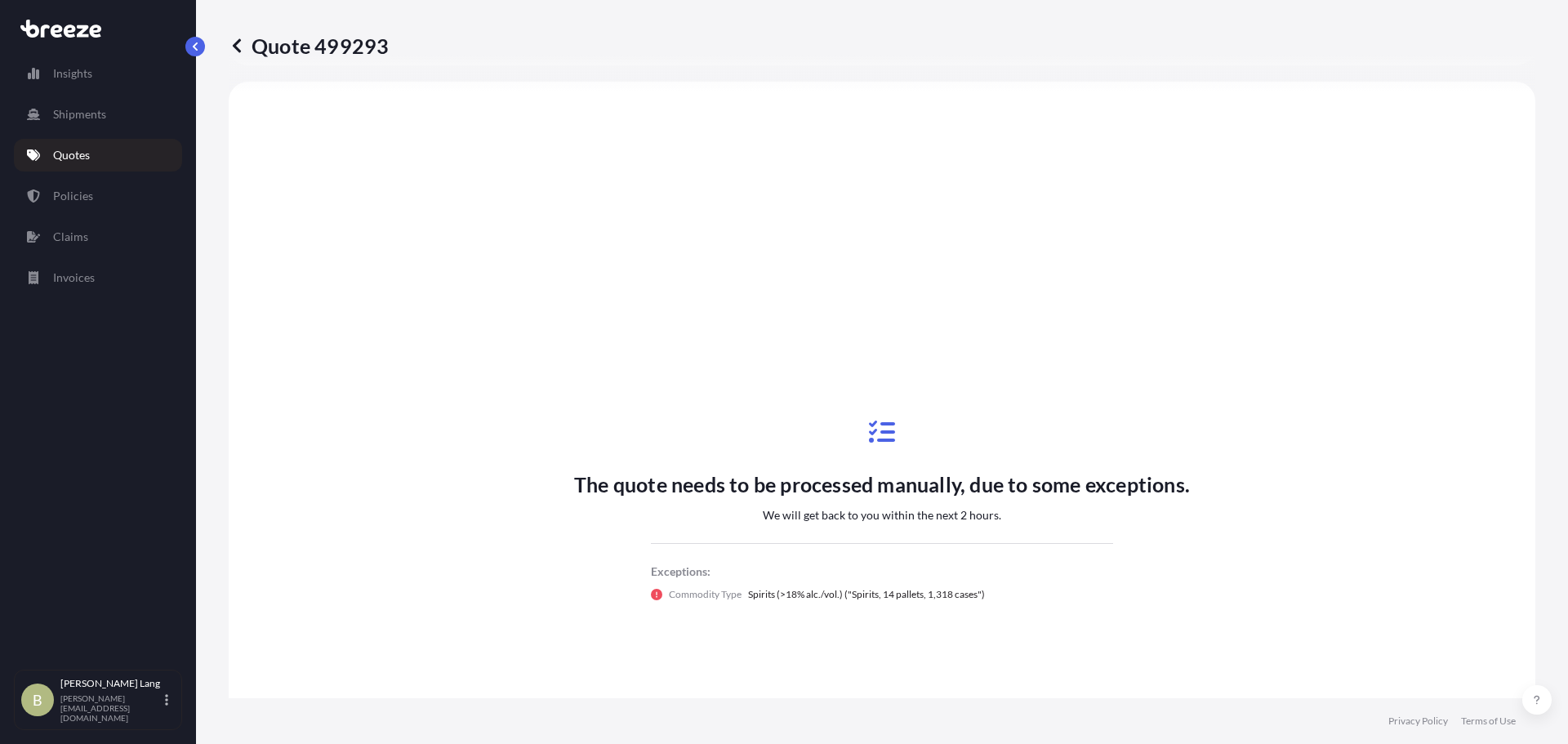
click at [87, 163] on p "Quotes" at bounding box center [71, 155] width 37 height 16
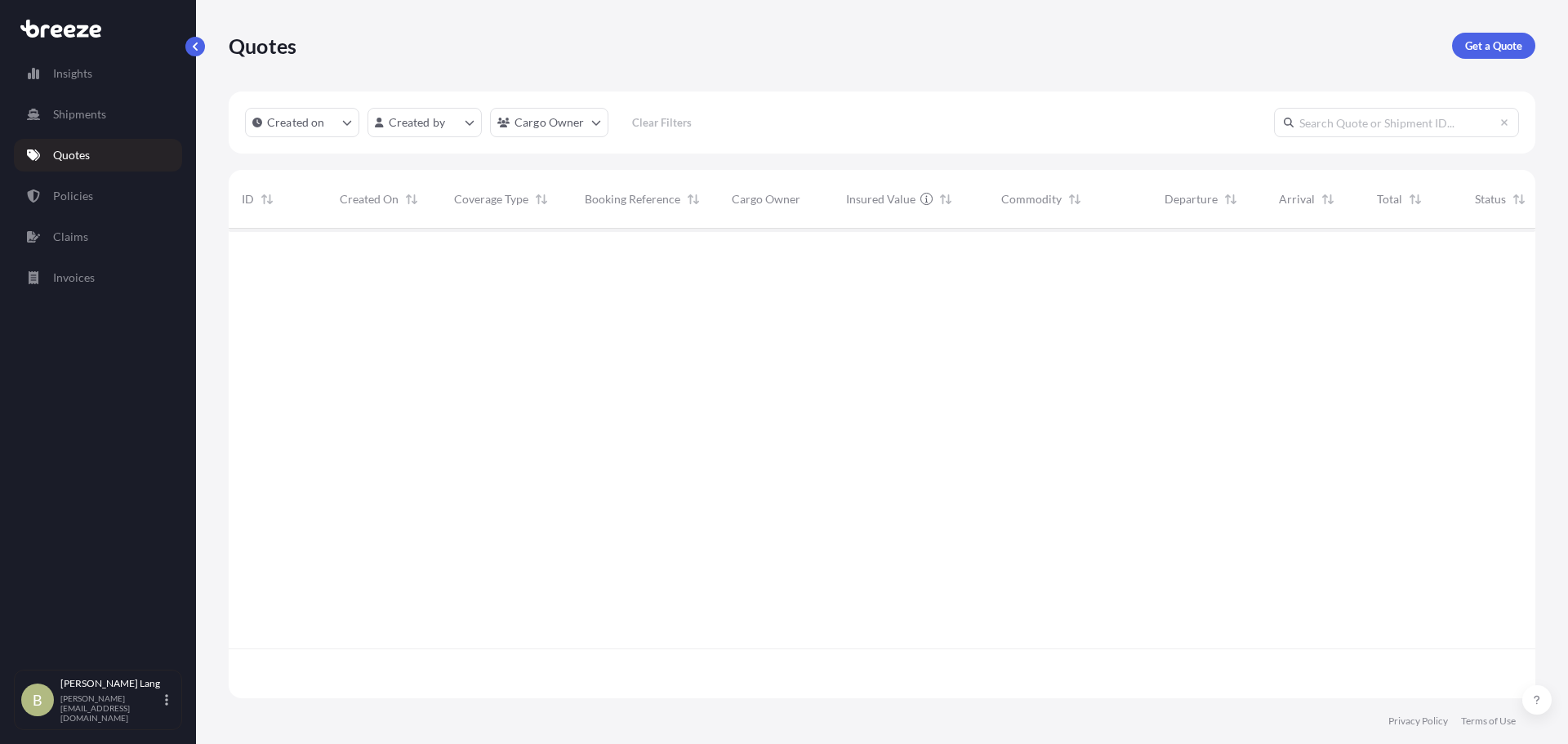
scroll to position [467, 1294]
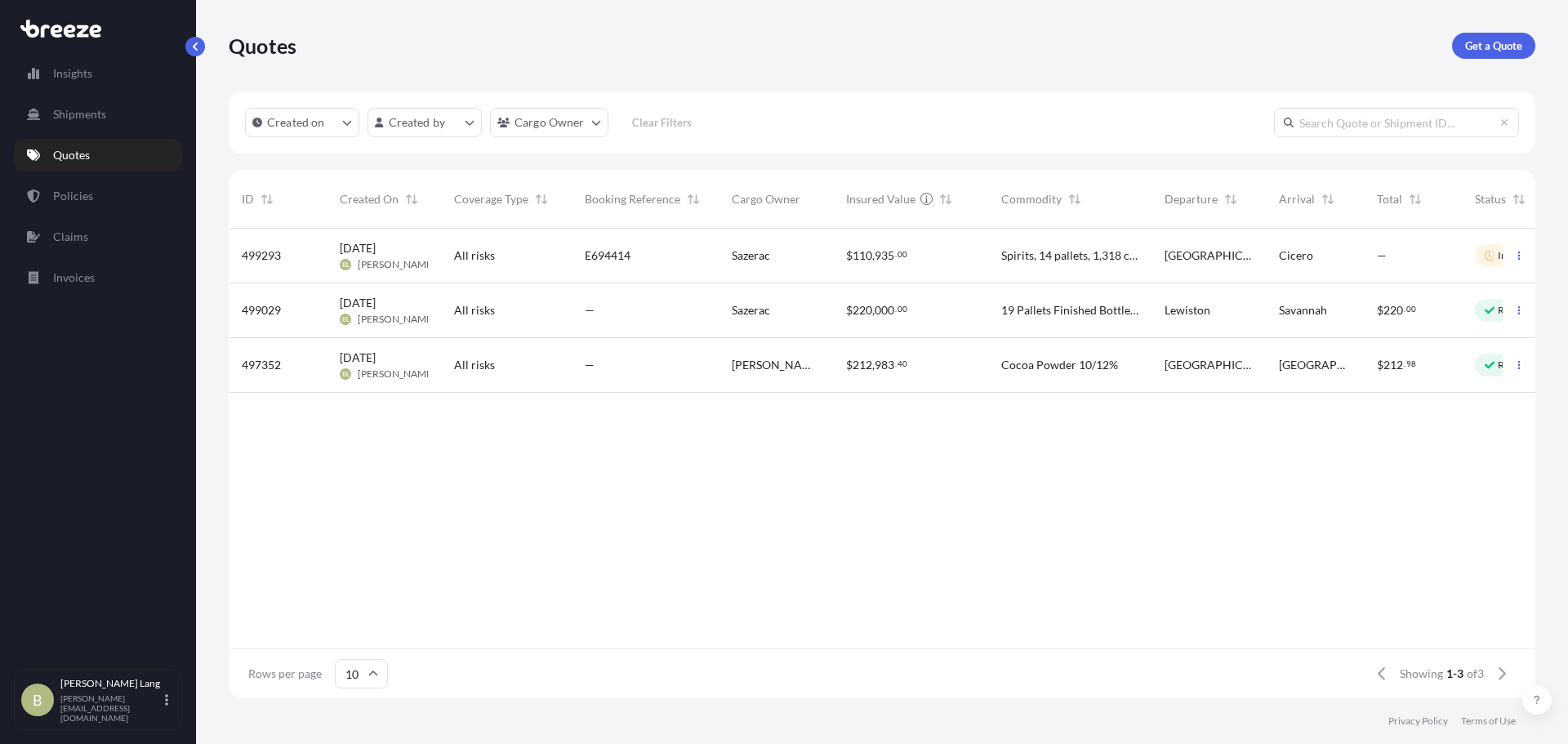
click at [1336, 249] on div "Cicero" at bounding box center [1314, 255] width 71 height 16
select select "Road"
select select "2"
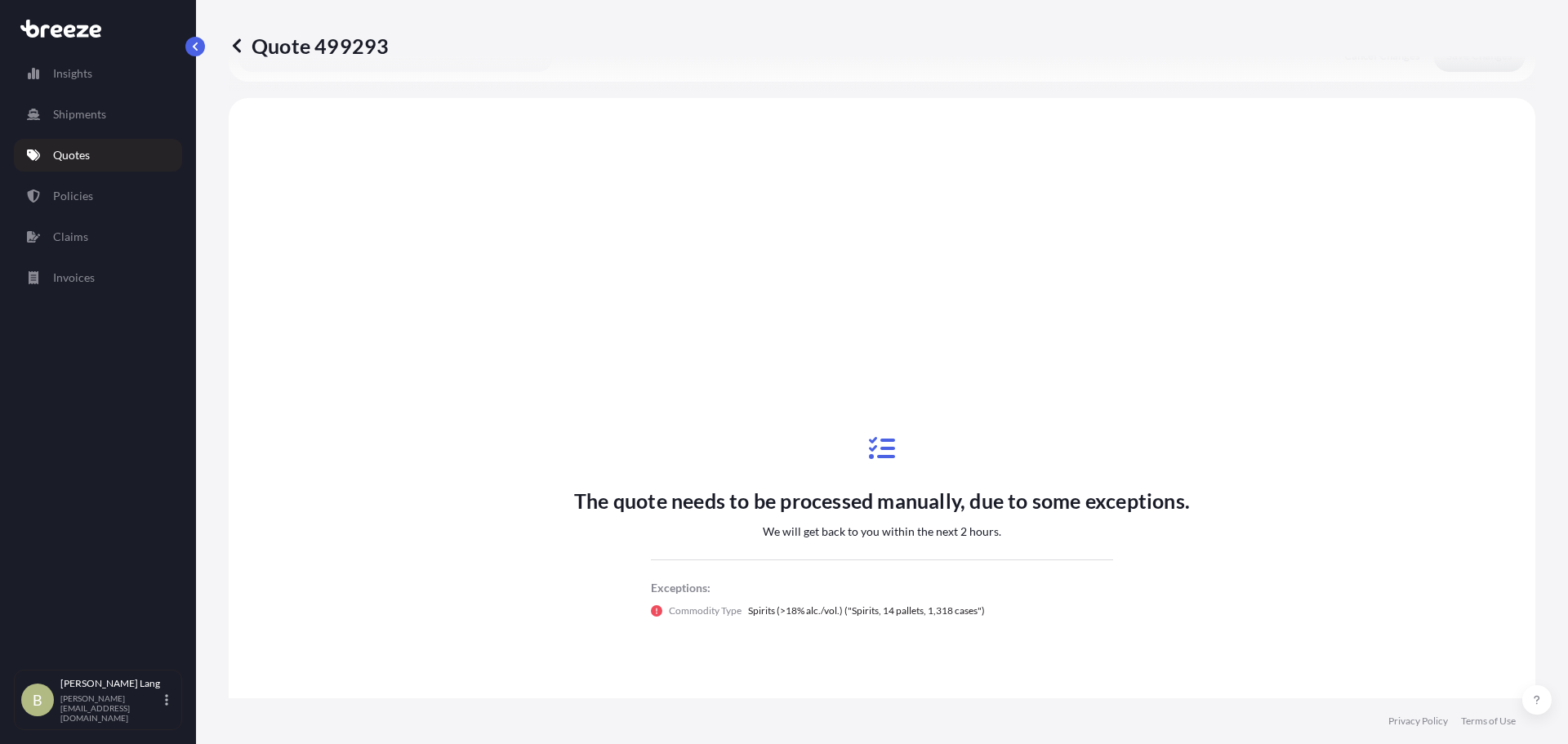
scroll to position [593, 0]
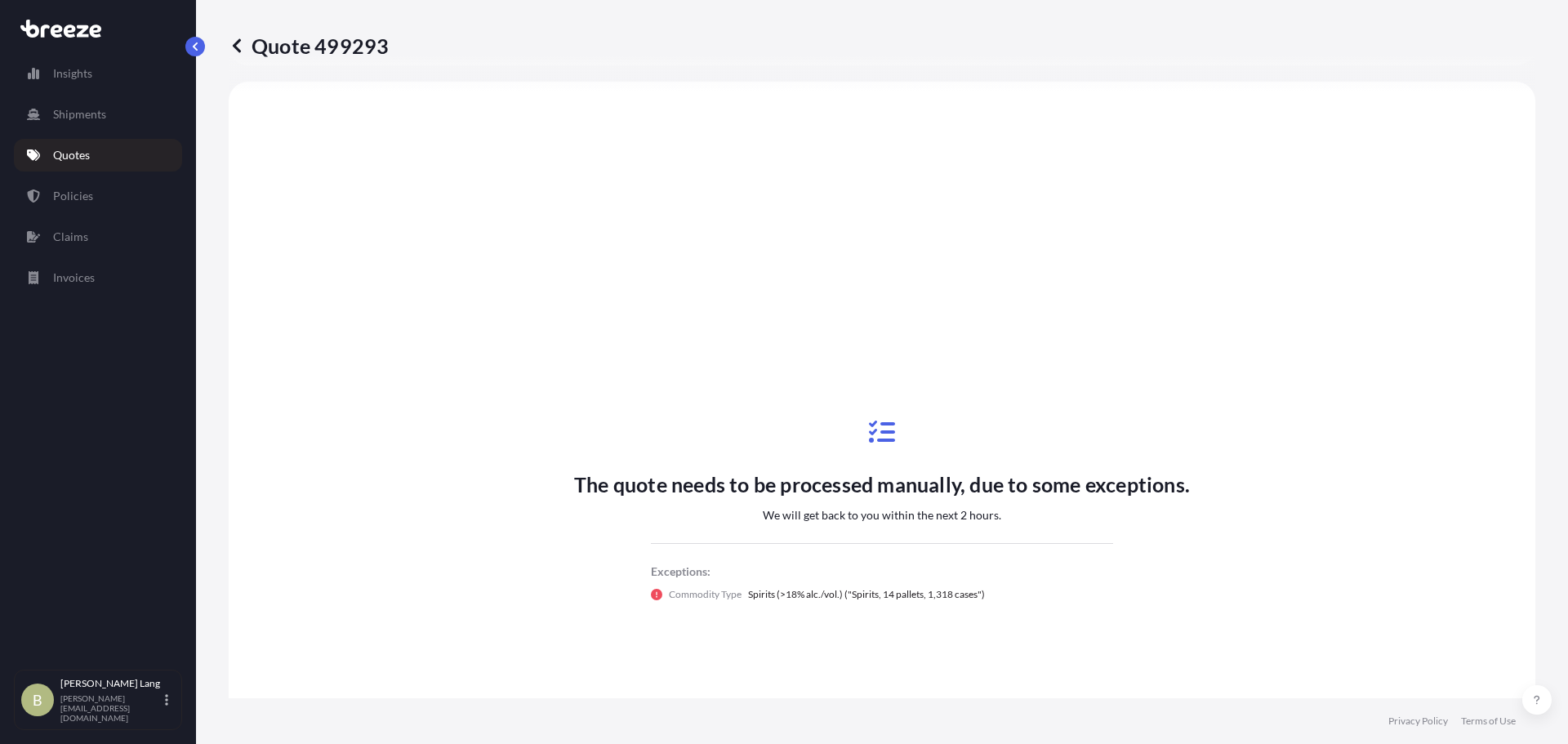
click at [112, 164] on link "Quotes" at bounding box center [97, 155] width 168 height 33
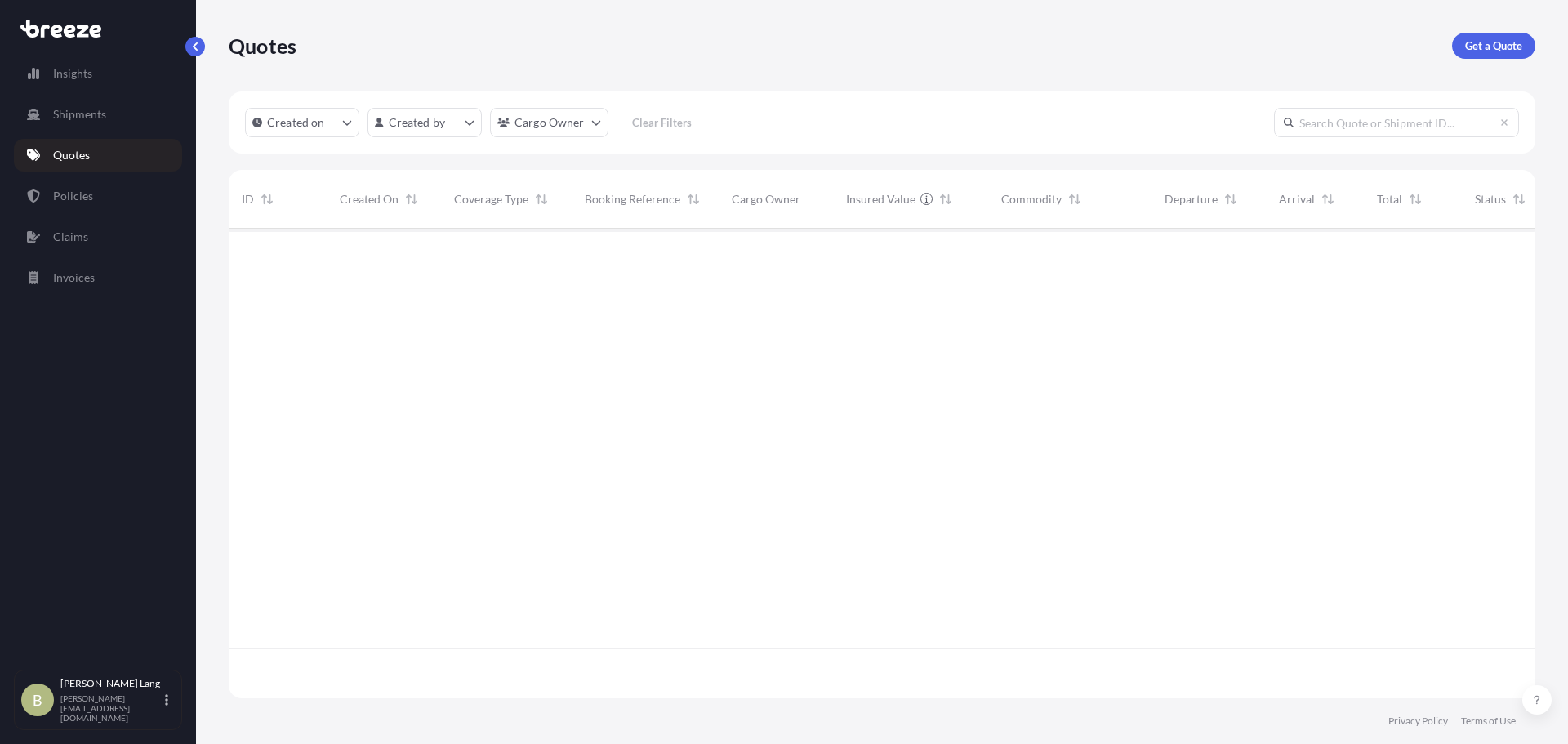
scroll to position [467, 1294]
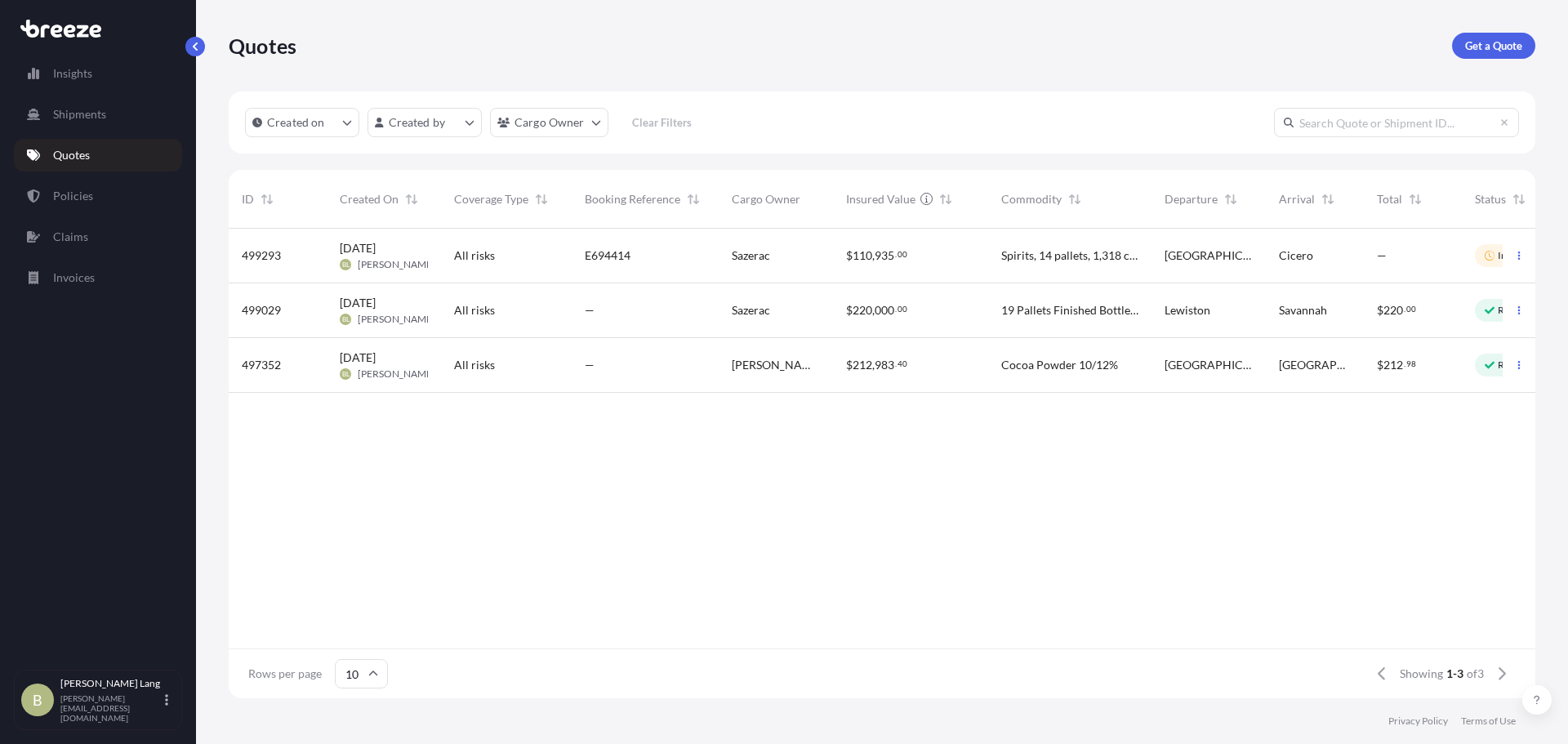
click at [958, 315] on div "$ 220 , 000 . 00" at bounding box center [911, 310] width 129 height 16
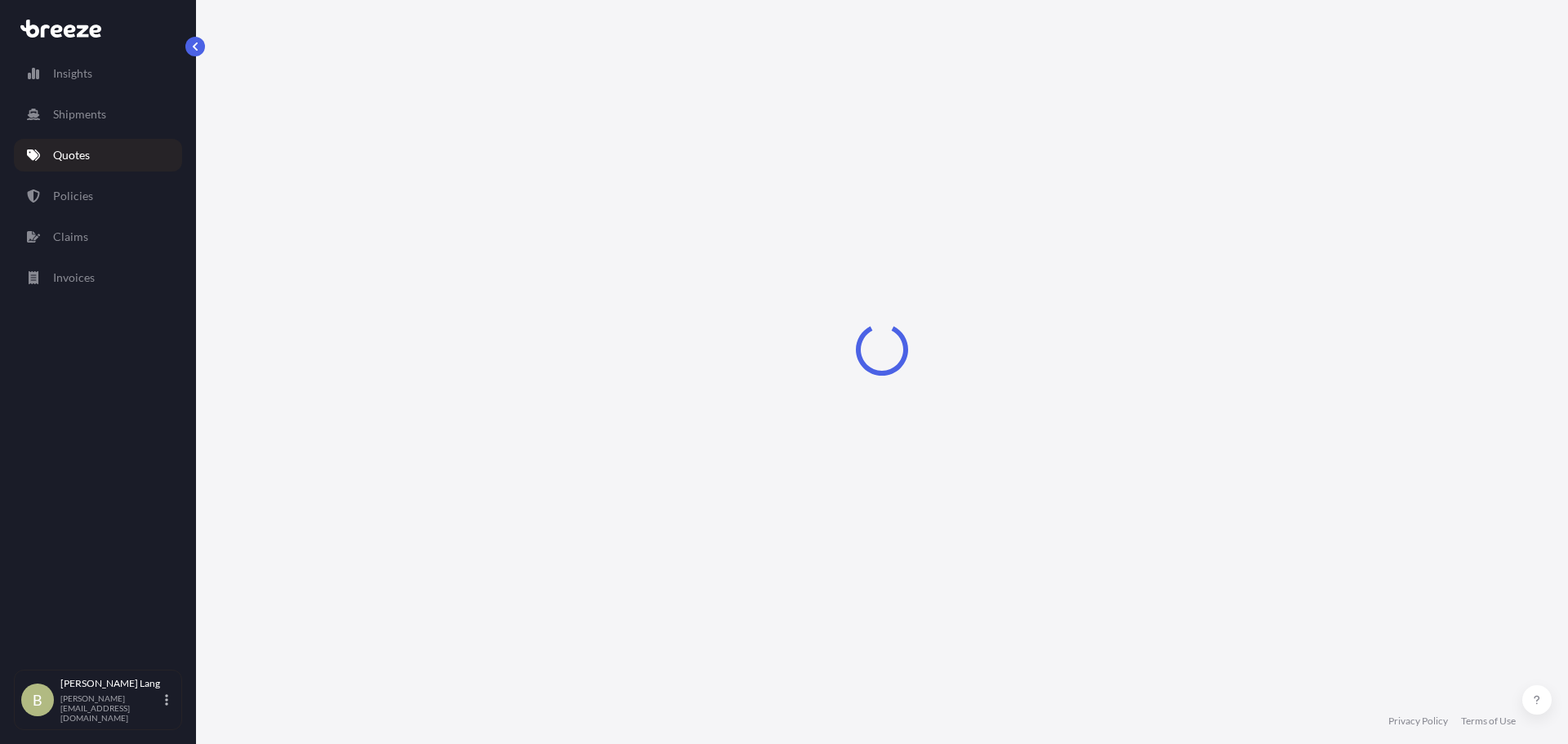
select select "Road"
select select "2"
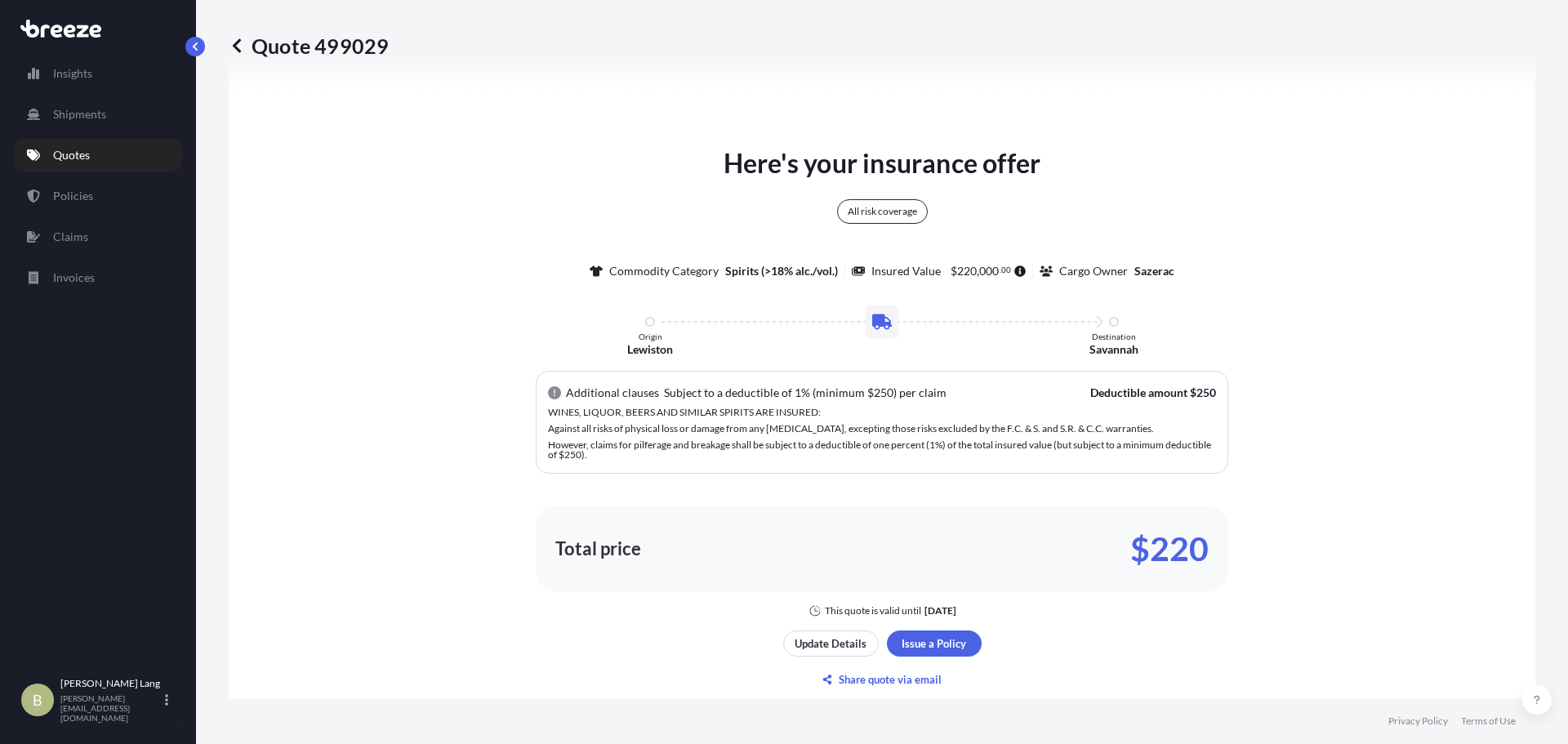
scroll to position [838, 0]
drag, startPoint x: 1122, startPoint y: 550, endPoint x: 1212, endPoint y: 554, distance: 90.1
click at [1212, 554] on div "Total price $220" at bounding box center [881, 548] width 693 height 85
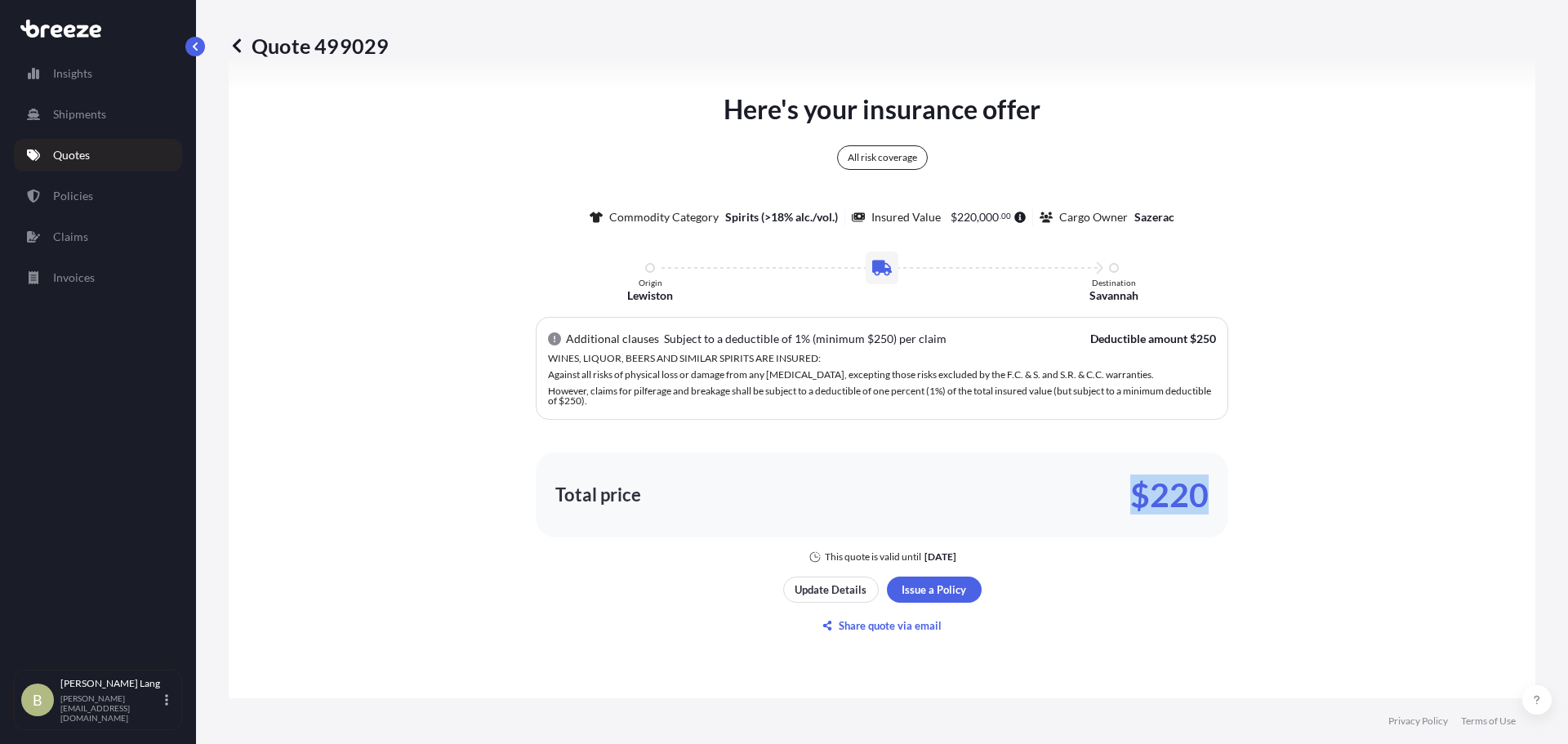
scroll to position [920, 0]
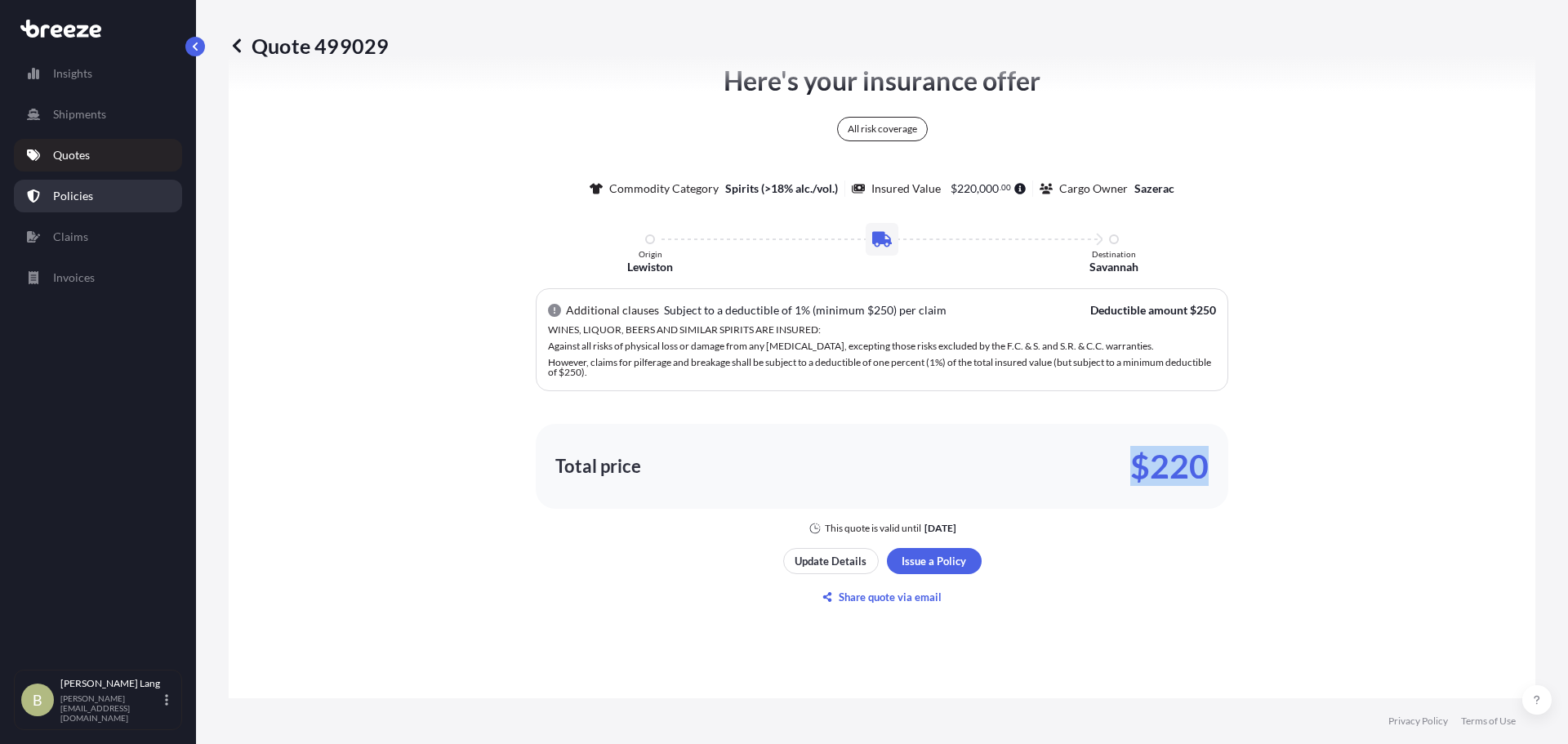
click at [56, 205] on link "Policies" at bounding box center [97, 196] width 168 height 33
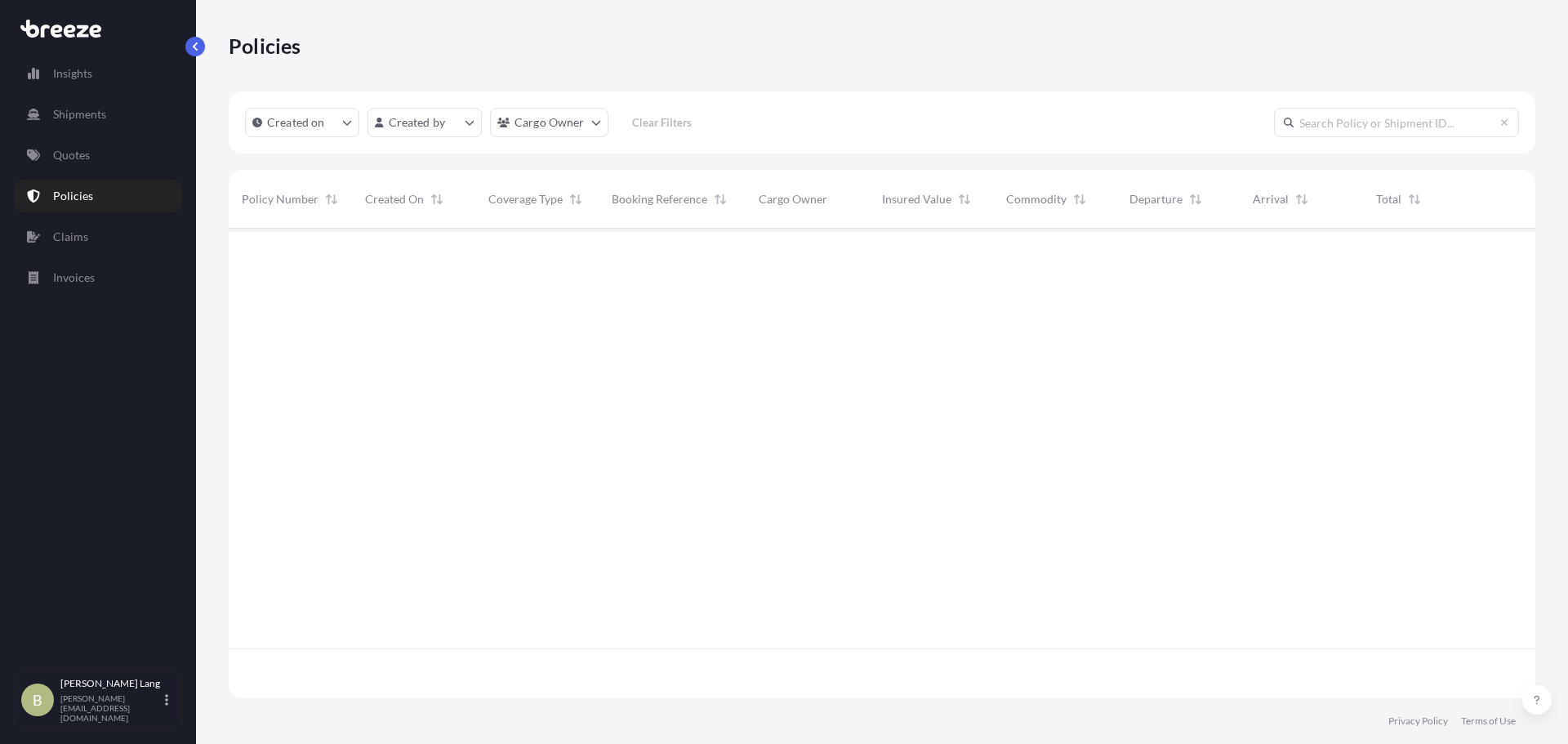
scroll to position [467, 1294]
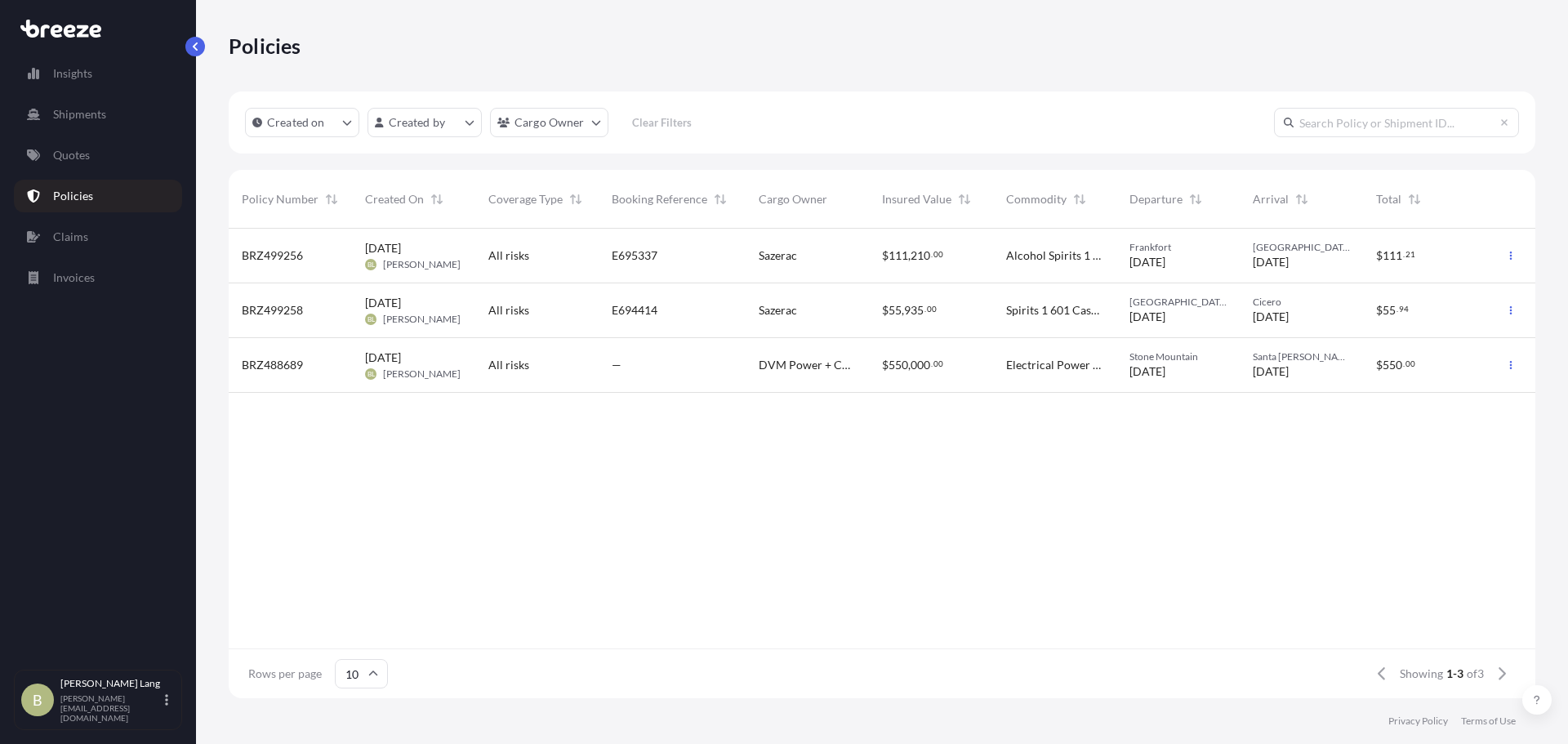
click at [649, 266] on div "E695337" at bounding box center [671, 257] width 147 height 55
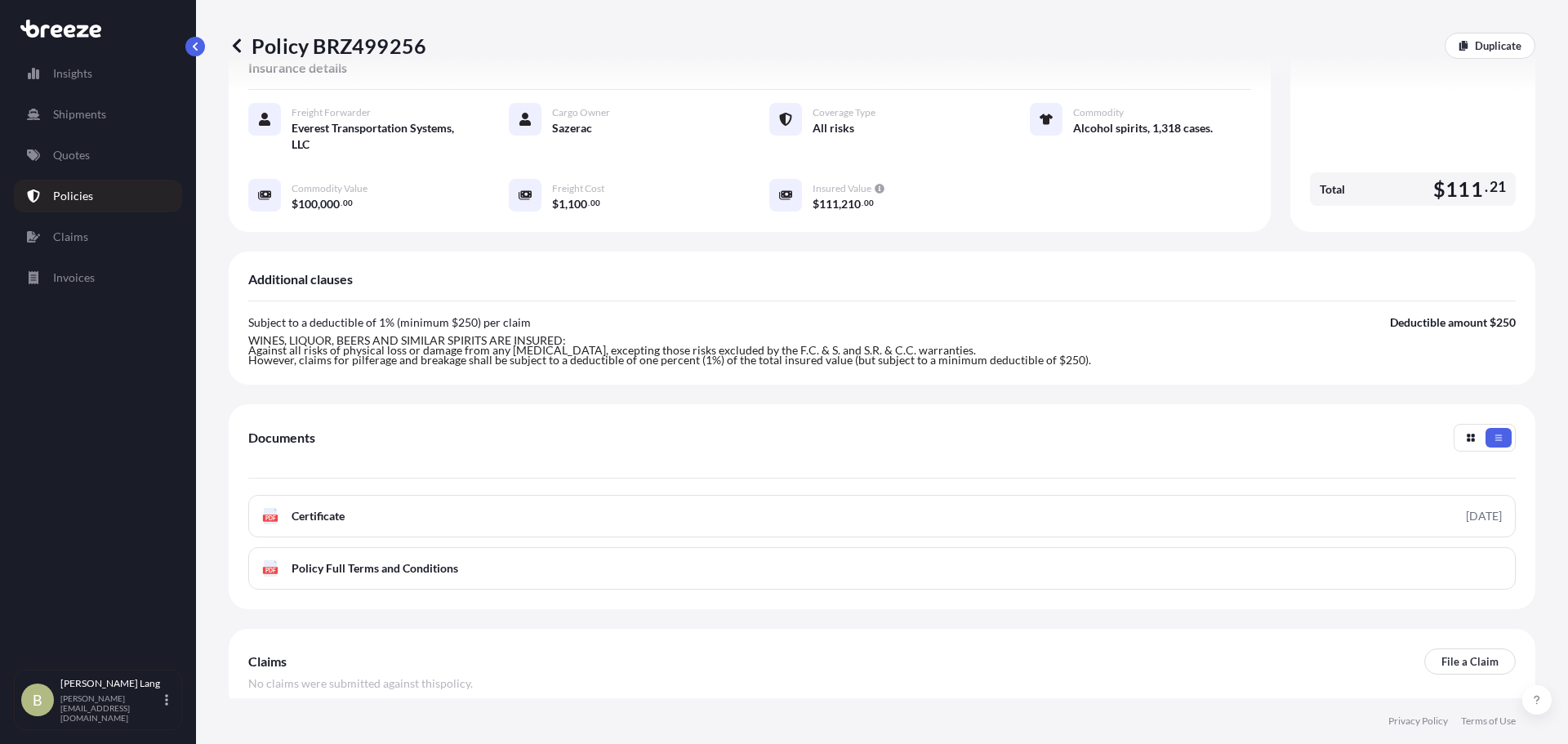
scroll to position [391, 0]
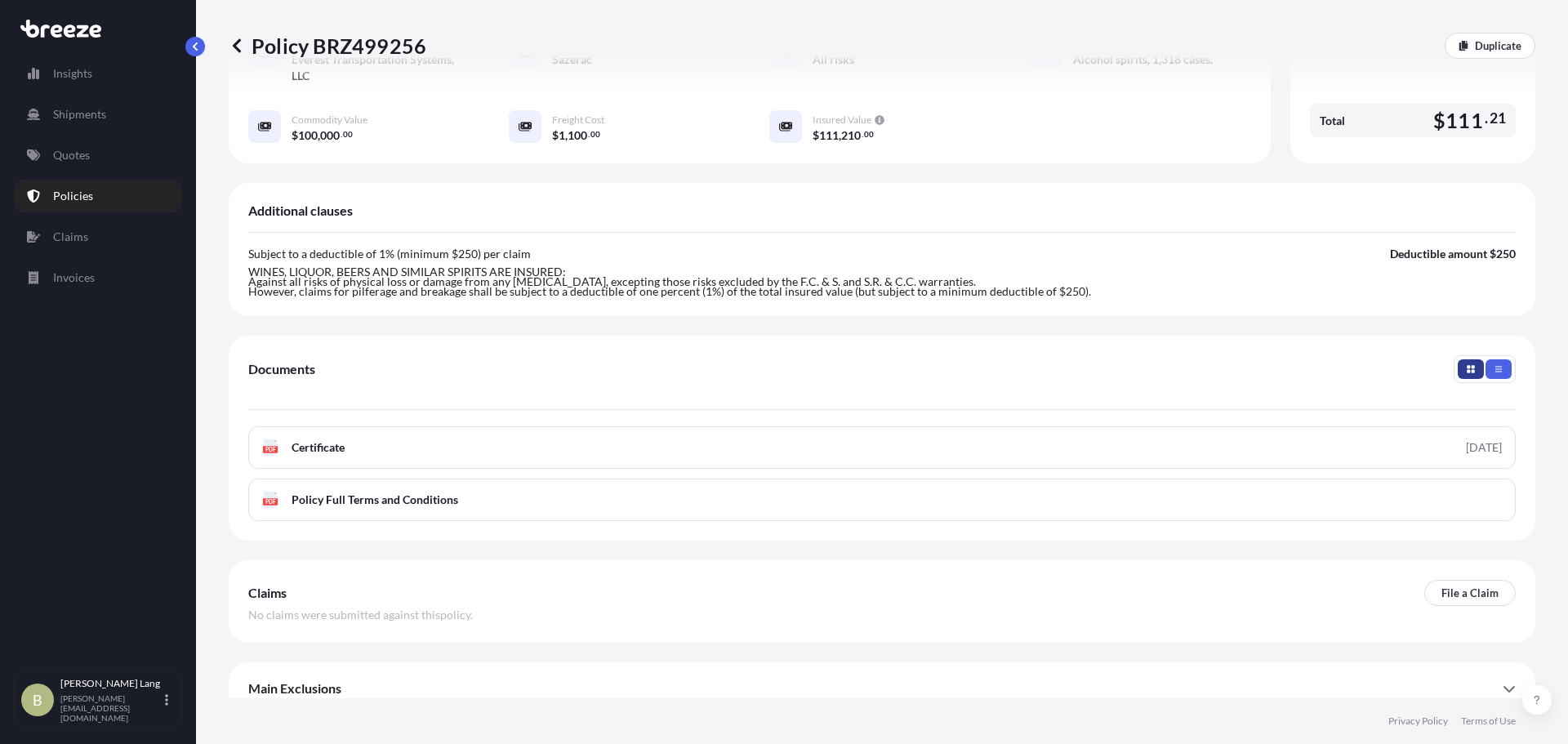
click at [1466, 365] on icon "button" at bounding box center [1470, 369] width 8 height 8
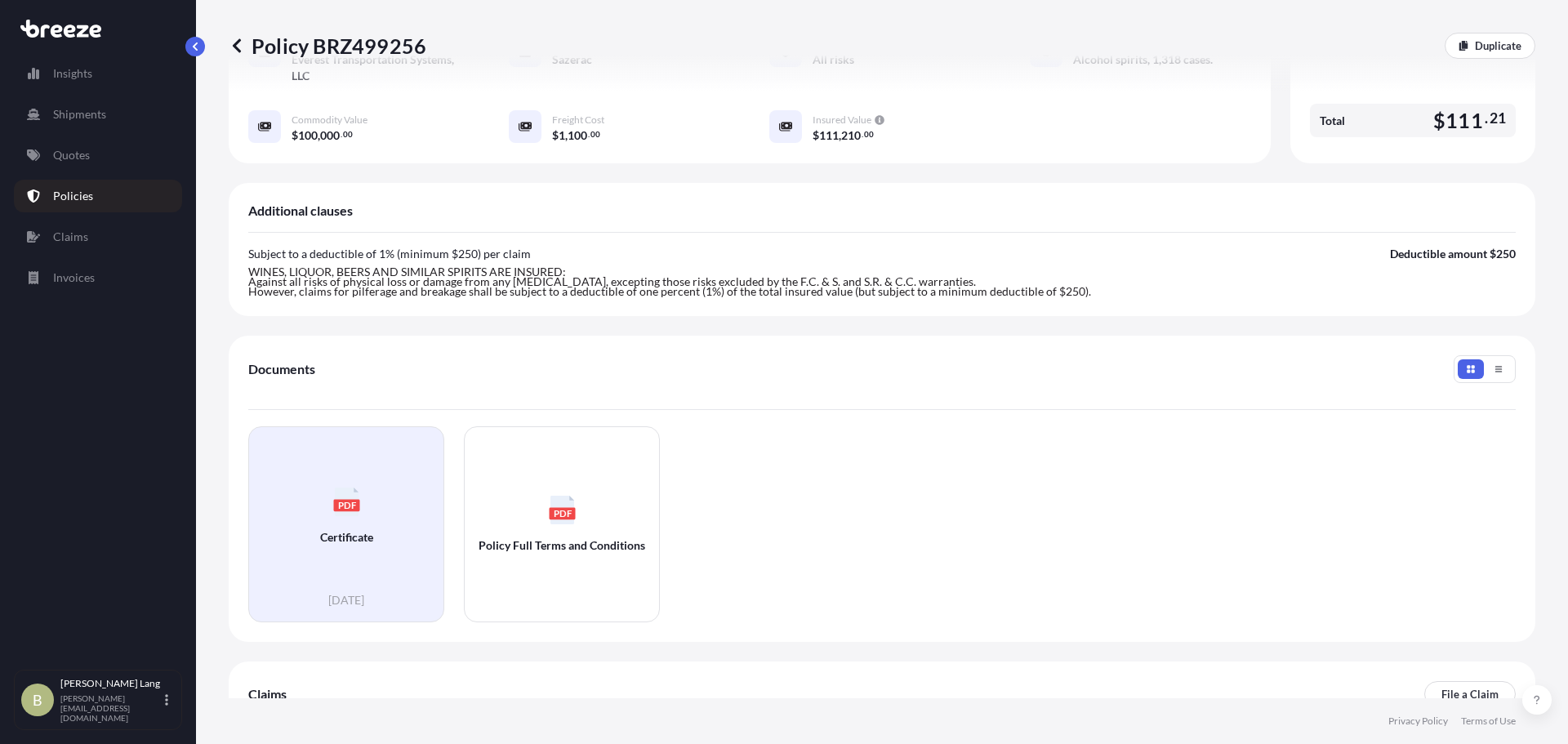
click at [325, 530] on span "Certificate" at bounding box center [347, 537] width 53 height 16
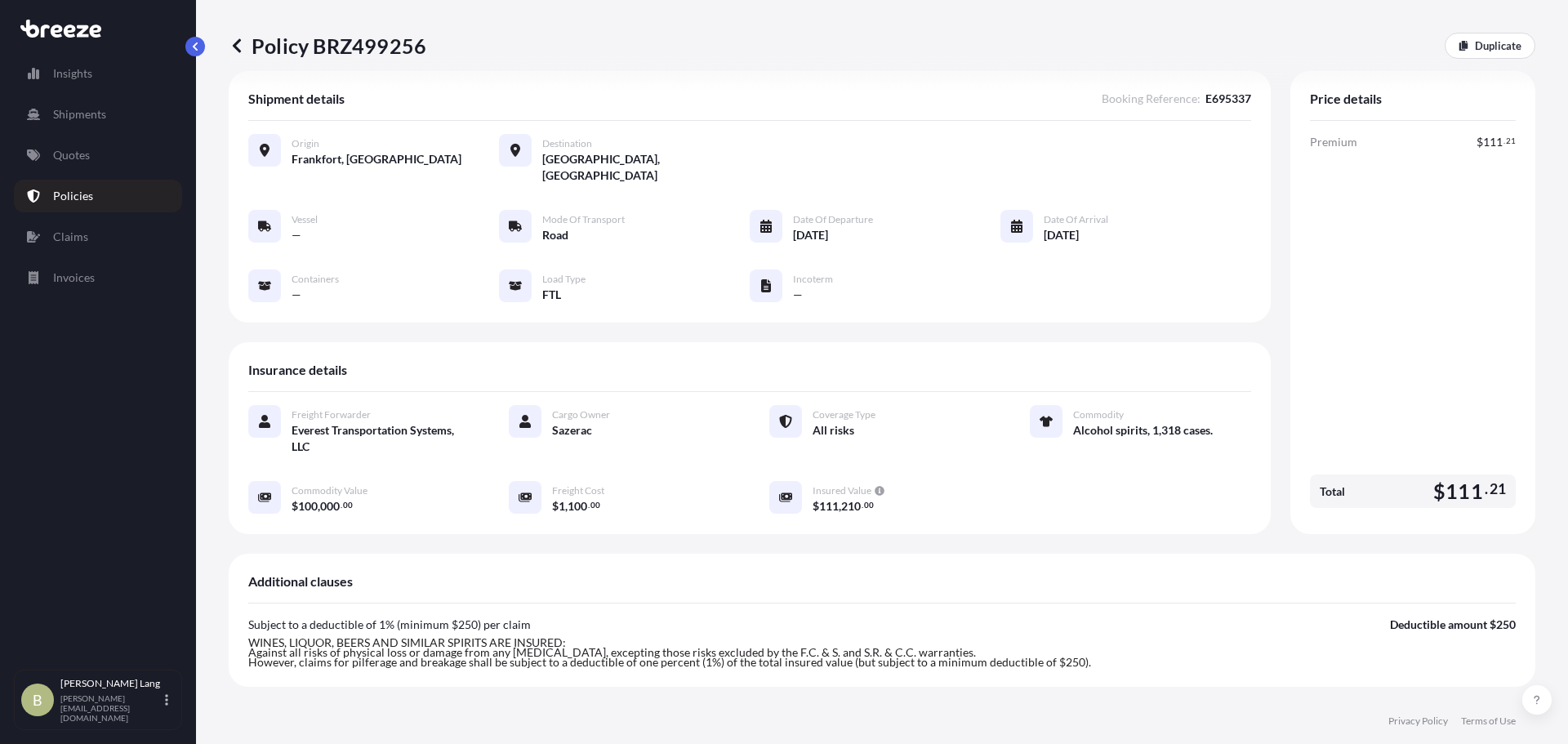
scroll to position [0, 0]
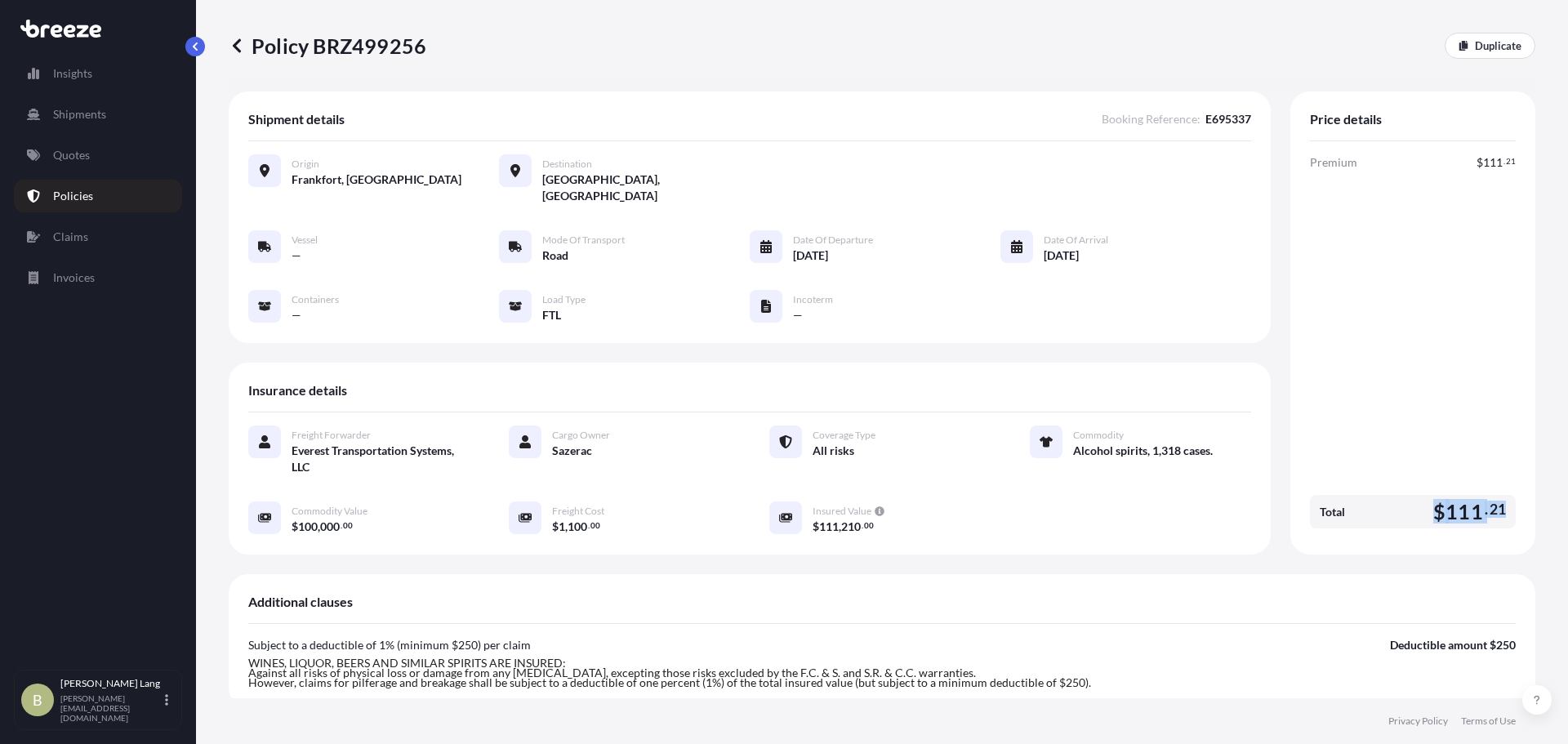
drag, startPoint x: 1436, startPoint y: 504, endPoint x: 1507, endPoint y: 506, distance: 71.0
click at [1507, 506] on div "Price details Premium $ 111 . 21 Total $ 111 . 21" at bounding box center [1412, 323] width 245 height 463
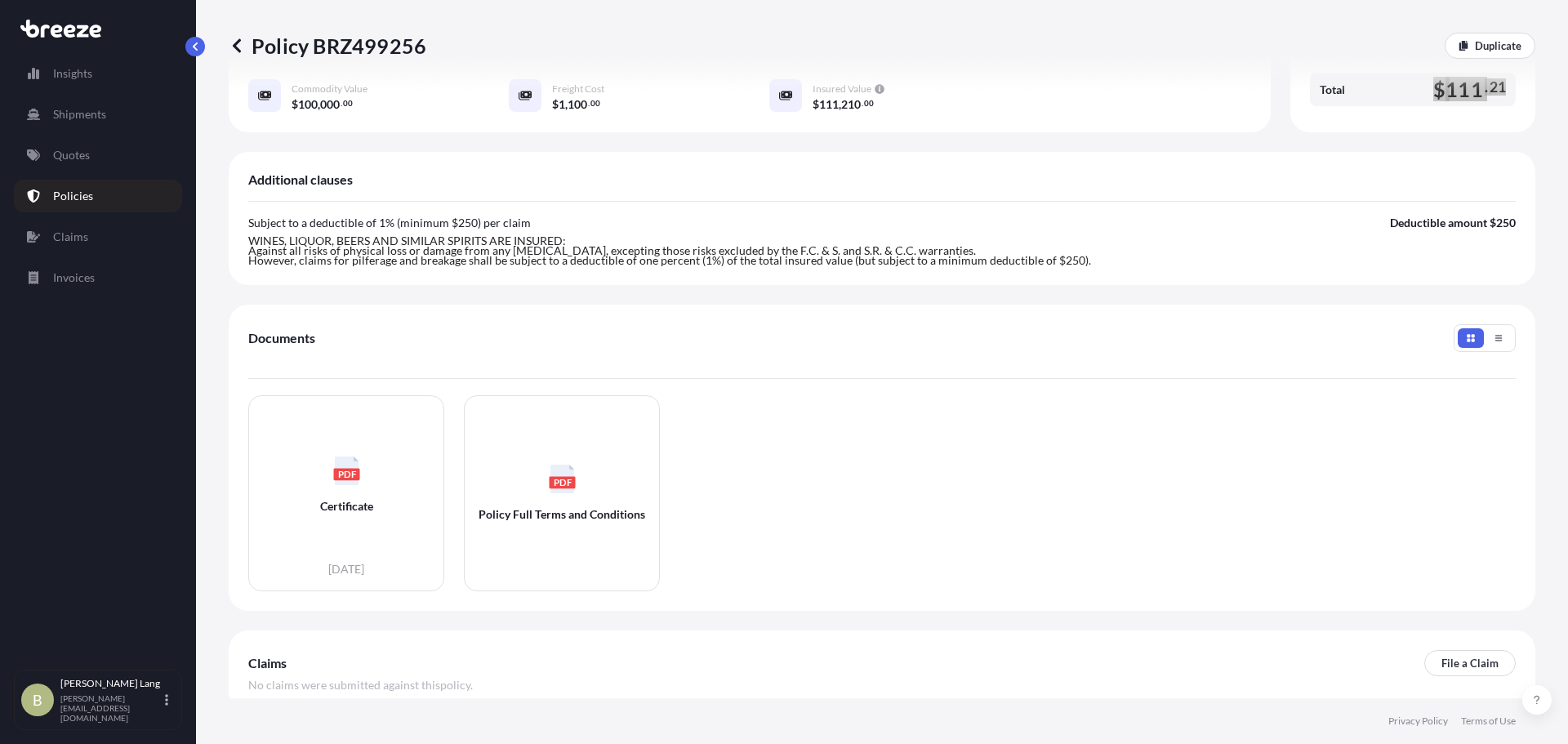
scroll to position [490, 0]
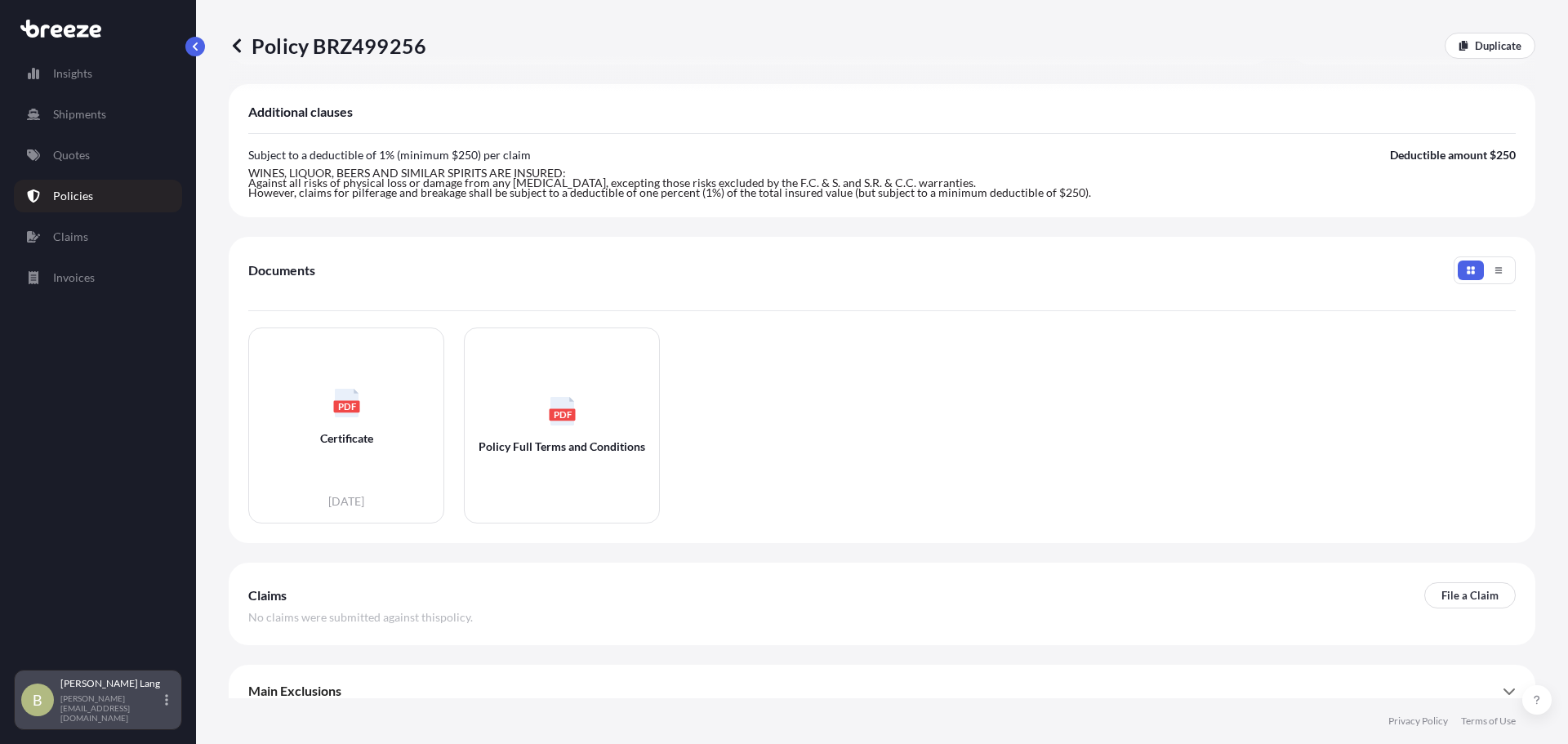
click at [118, 710] on p "[PERSON_NAME][EMAIL_ADDRESS][DOMAIN_NAME]" at bounding box center [111, 709] width 102 height 29
